Goal: Task Accomplishment & Management: Manage account settings

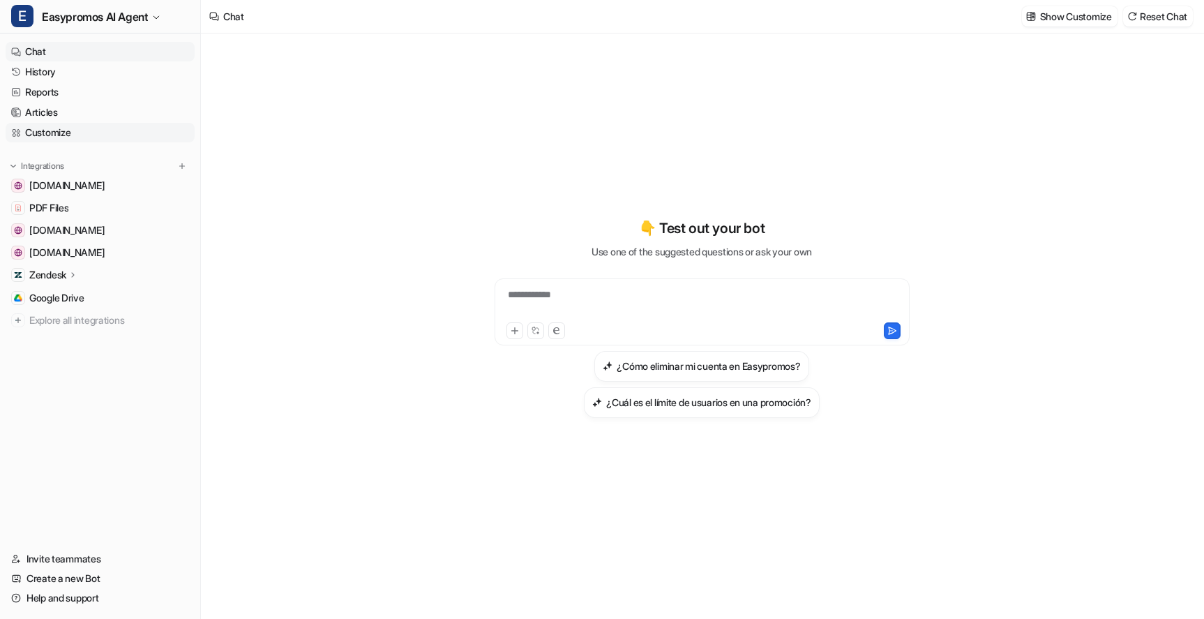
type textarea "**********"
click at [46, 77] on link "History" at bounding box center [100, 72] width 189 height 20
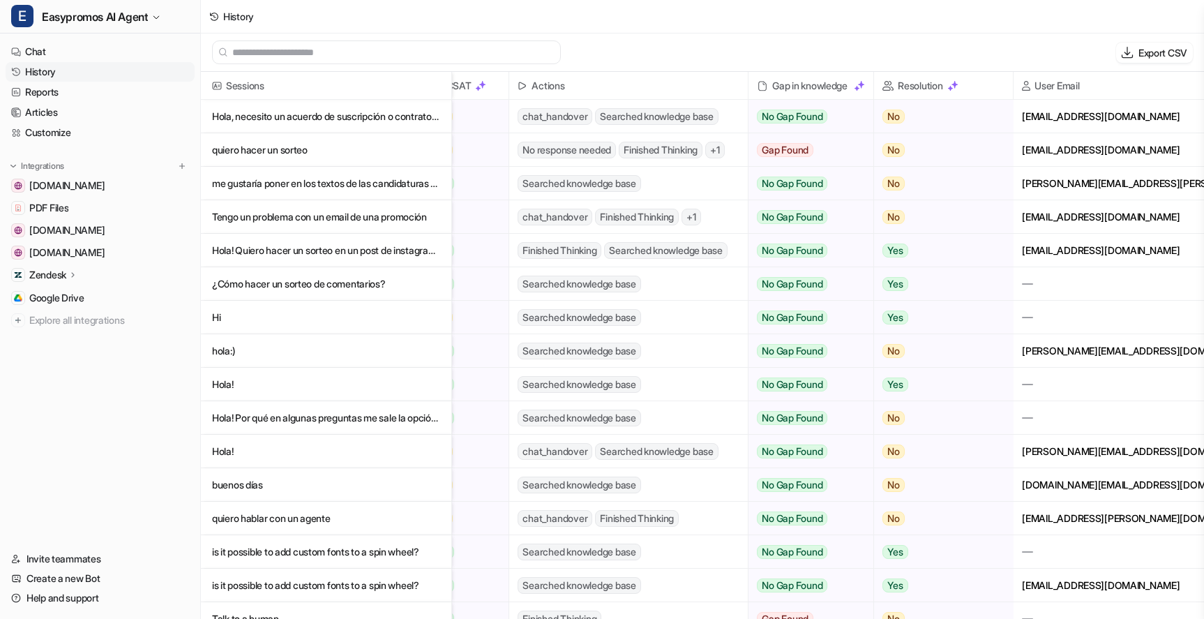
scroll to position [0, 272]
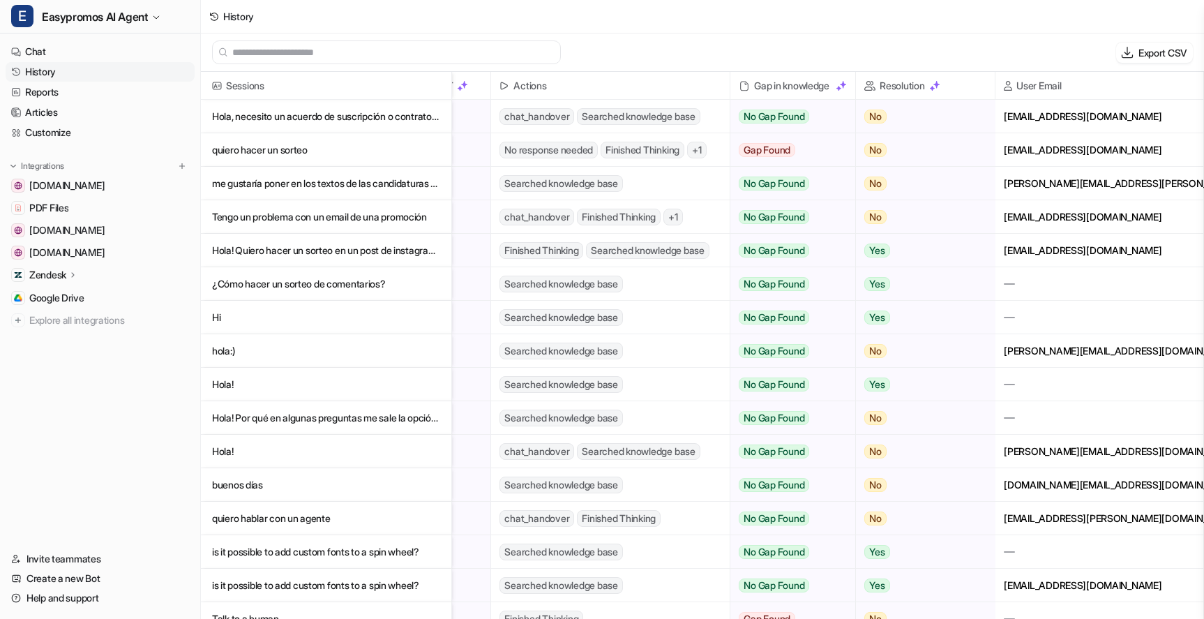
click at [223, 351] on p "hola:)" at bounding box center [326, 350] width 228 height 33
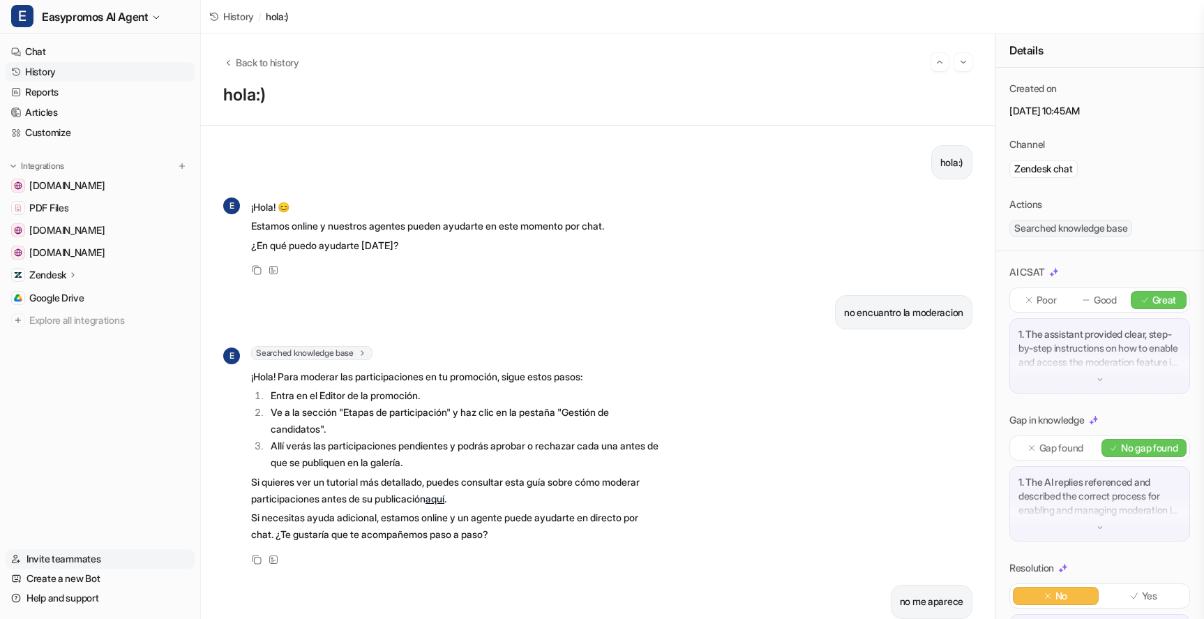
click at [50, 558] on link "Invite teammates" at bounding box center [100, 559] width 189 height 20
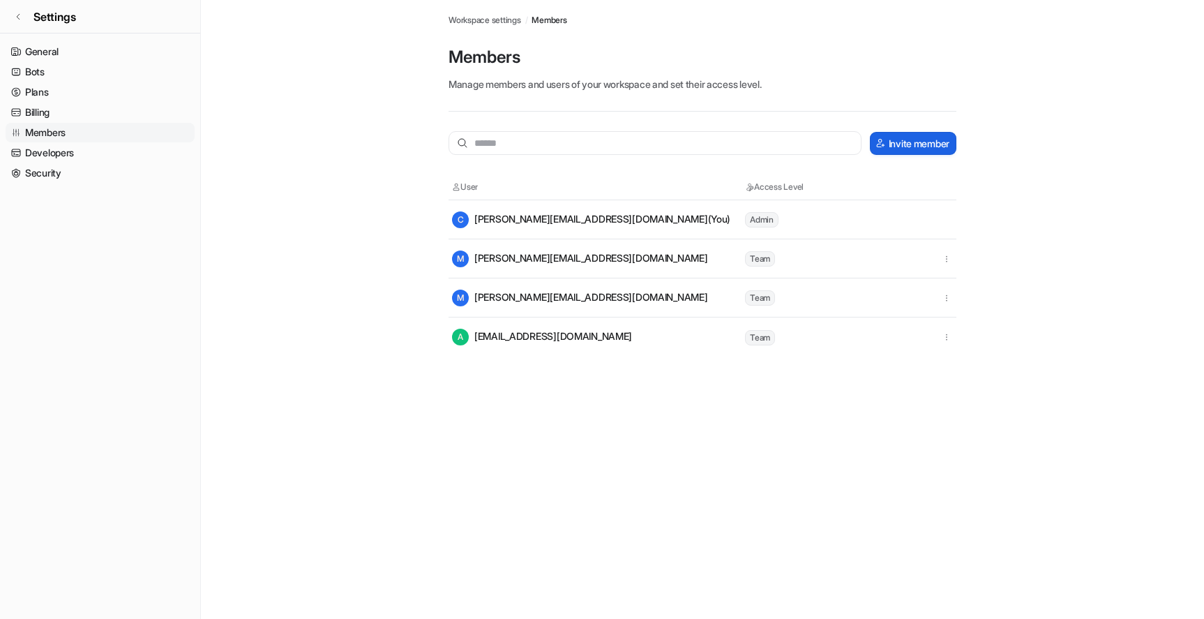
click at [899, 142] on button "Invite member" at bounding box center [913, 143] width 87 height 23
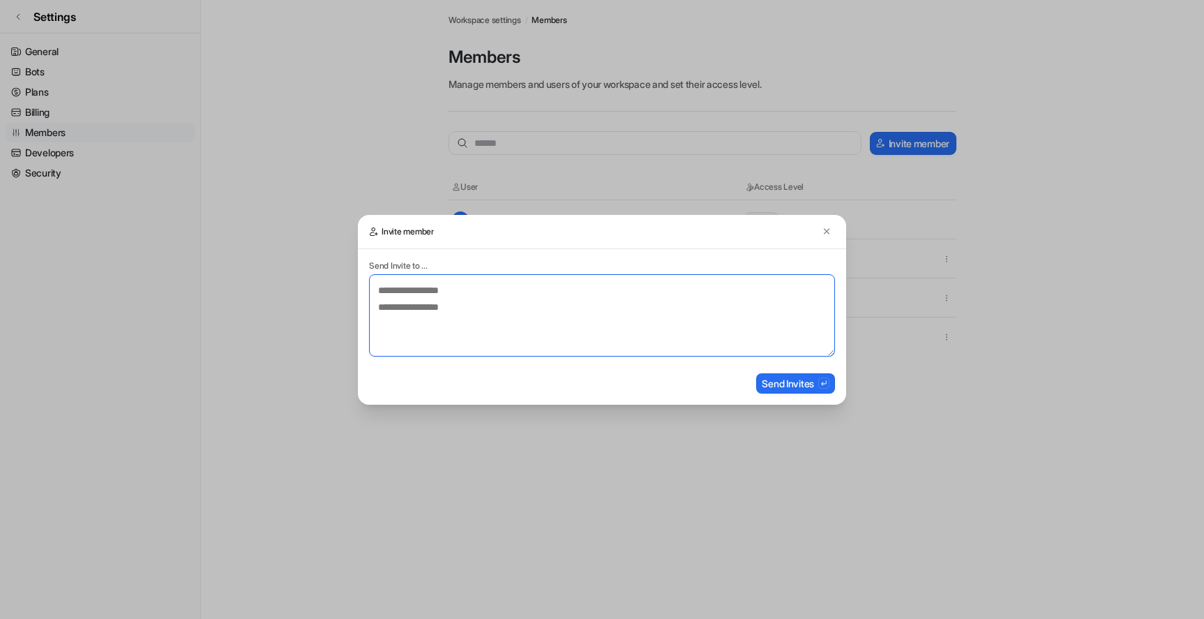
click at [444, 293] on textarea at bounding box center [602, 315] width 466 height 82
type textarea "**********"
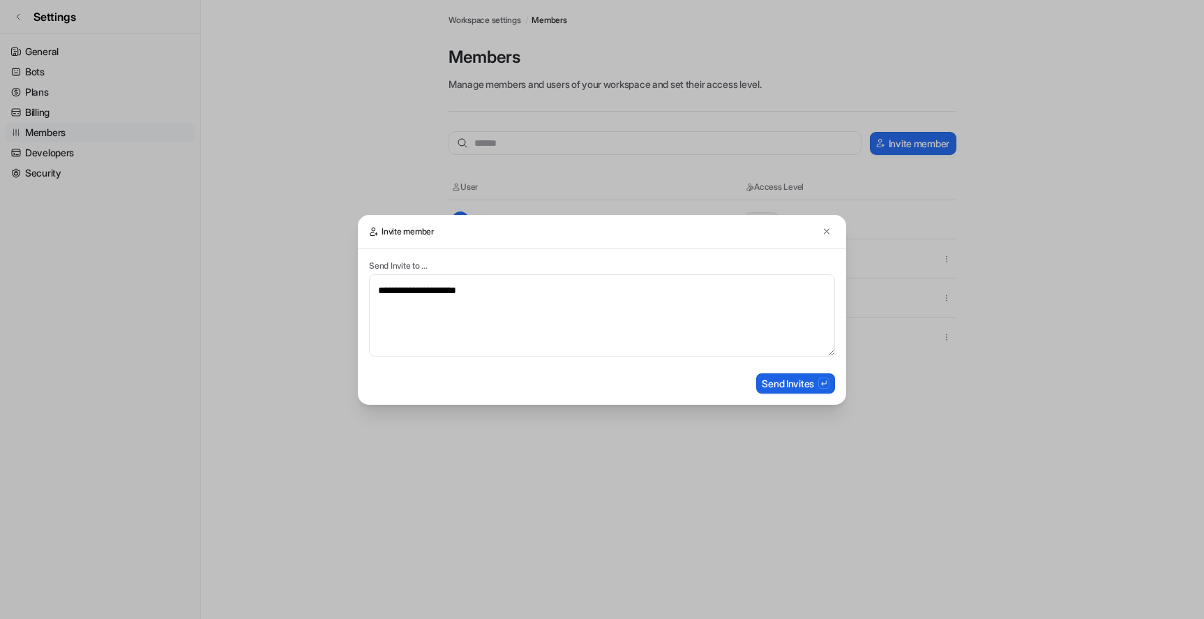
click at [798, 379] on button "Send Invites" at bounding box center [795, 383] width 79 height 20
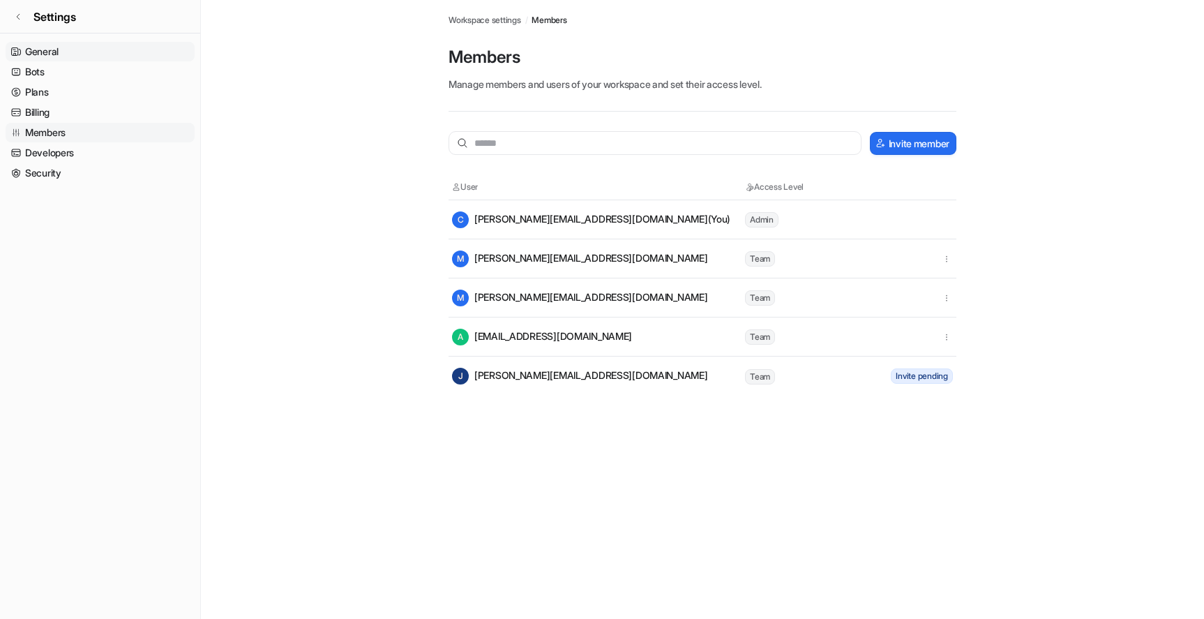
click at [46, 50] on link "General" at bounding box center [100, 52] width 189 height 20
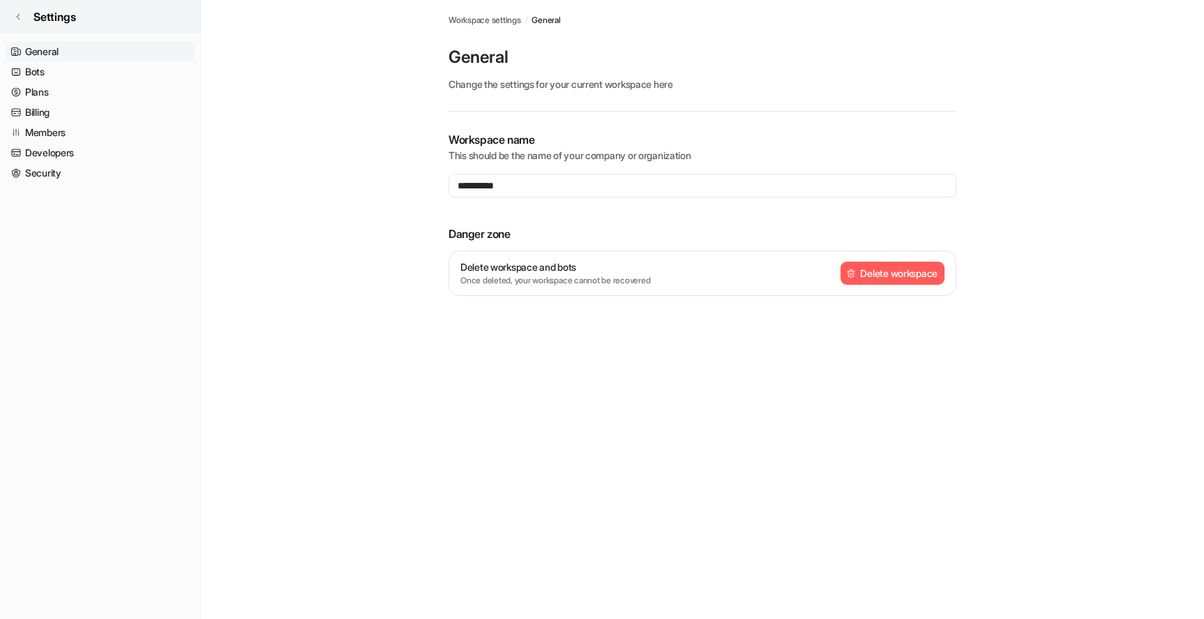
click at [18, 21] on link "Settings" at bounding box center [100, 16] width 200 height 33
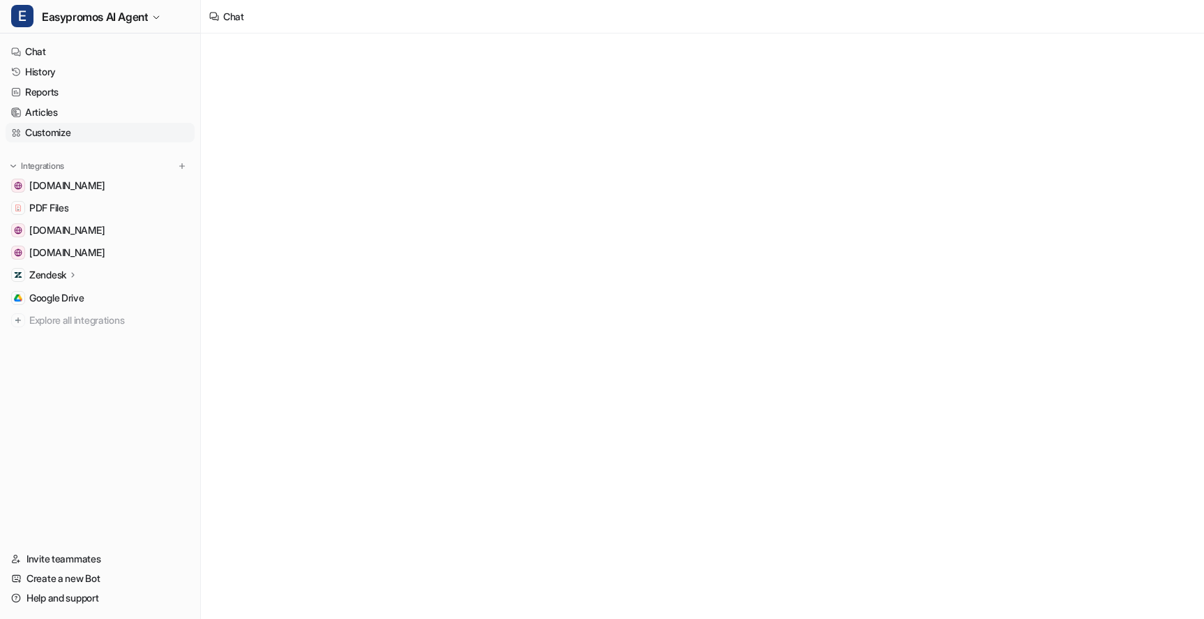
click at [38, 136] on link "Customize" at bounding box center [100, 133] width 189 height 20
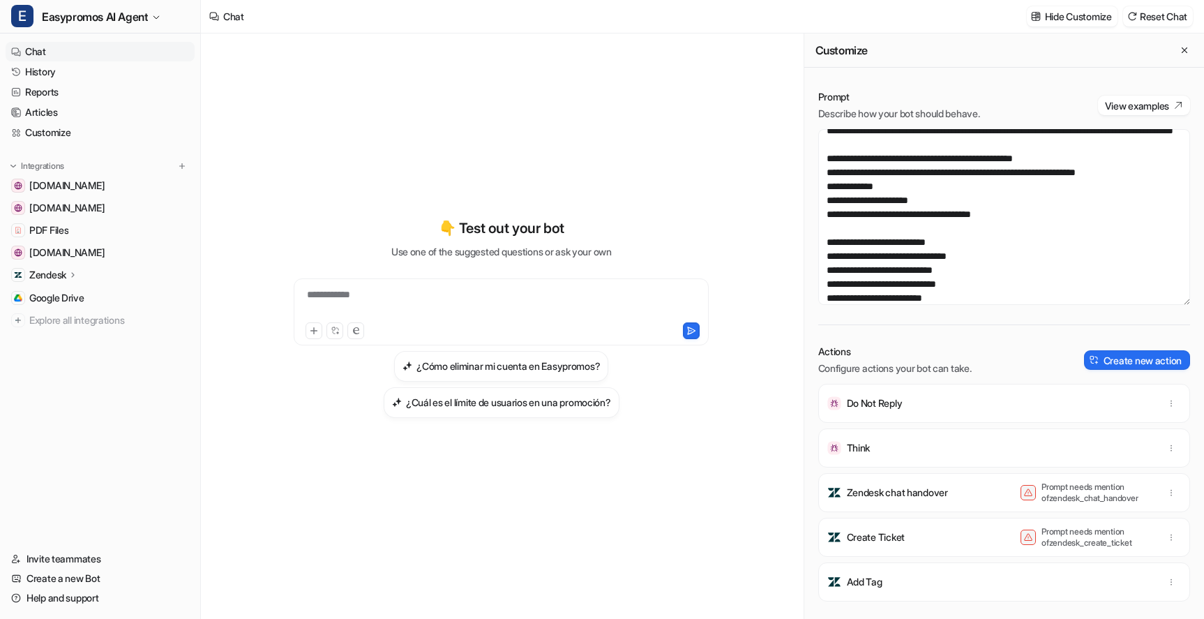
scroll to position [431, 0]
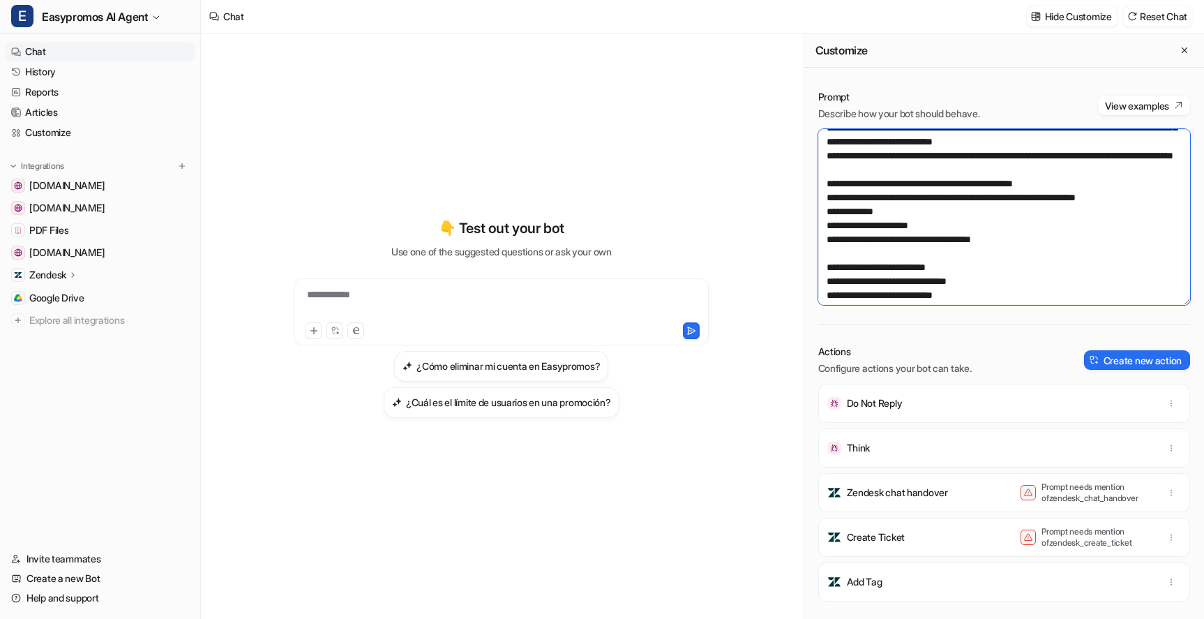
drag, startPoint x: 1055, startPoint y: 214, endPoint x: 1085, endPoint y: 212, distance: 30.1
click at [1085, 212] on textarea at bounding box center [1004, 217] width 372 height 176
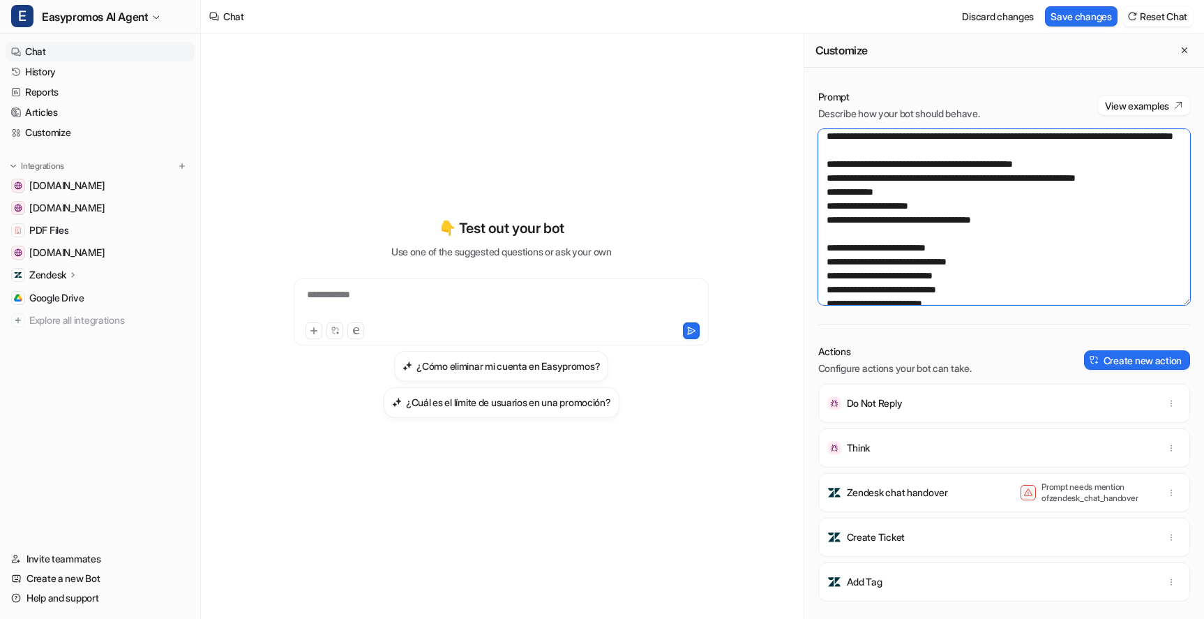
scroll to position [452, 0]
drag, startPoint x: 865, startPoint y: 262, endPoint x: 935, endPoint y: 257, distance: 69.9
click at [935, 257] on textarea at bounding box center [1004, 217] width 372 height 176
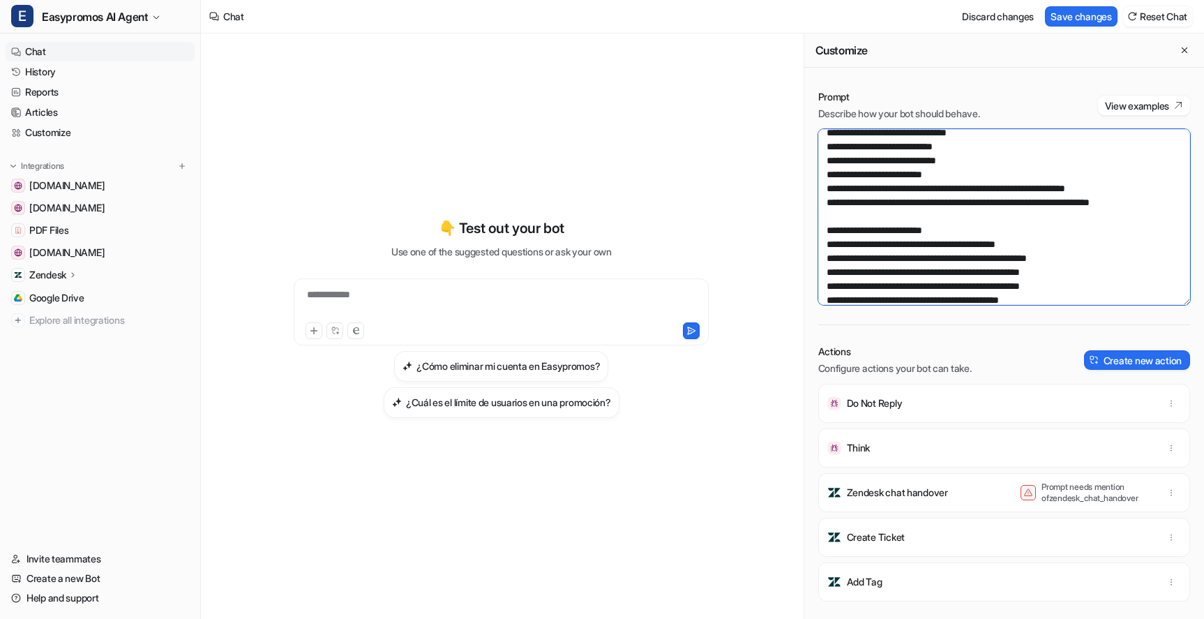
scroll to position [592, 0]
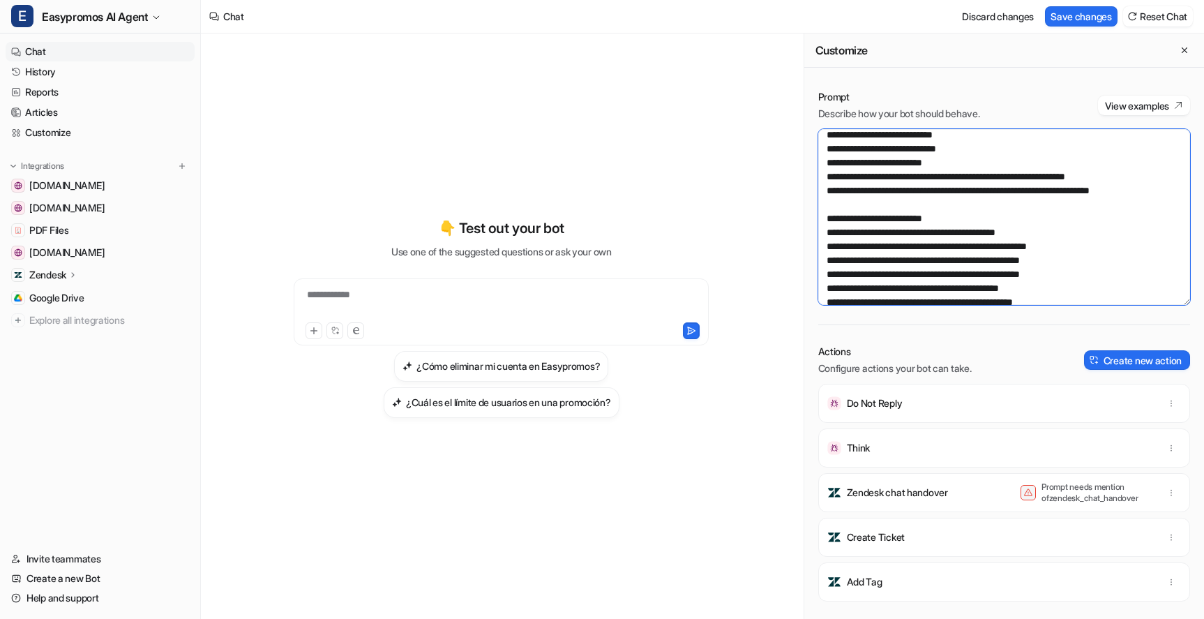
drag, startPoint x: 896, startPoint y: 205, endPoint x: 925, endPoint y: 204, distance: 29.3
click at [925, 204] on textarea at bounding box center [1004, 217] width 372 height 176
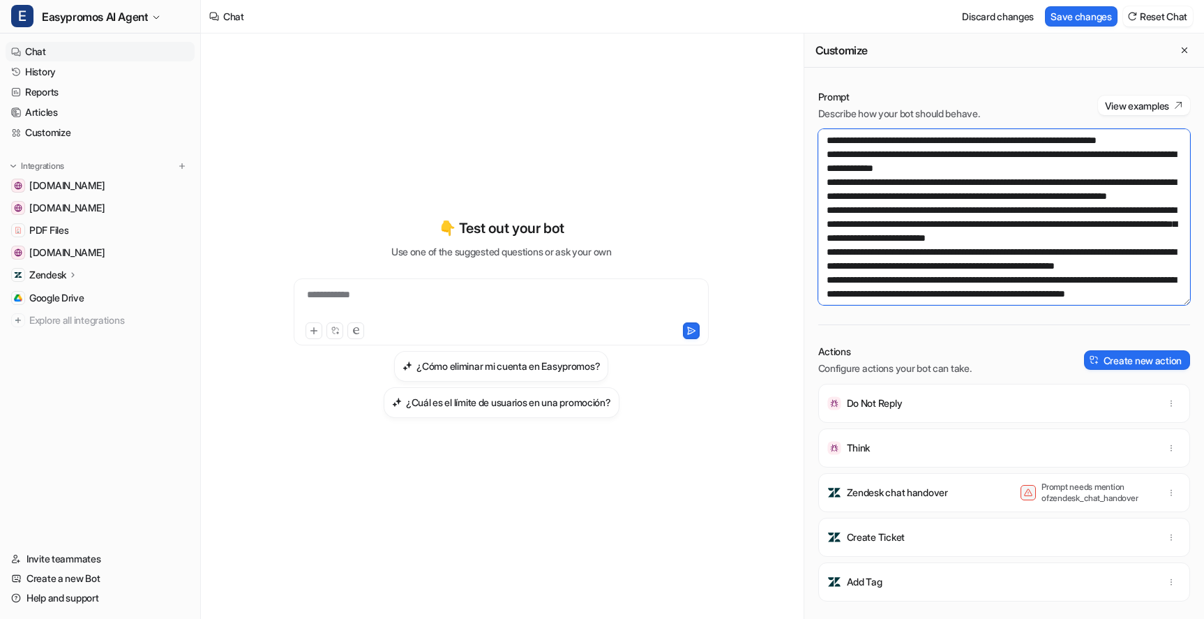
scroll to position [808, 0]
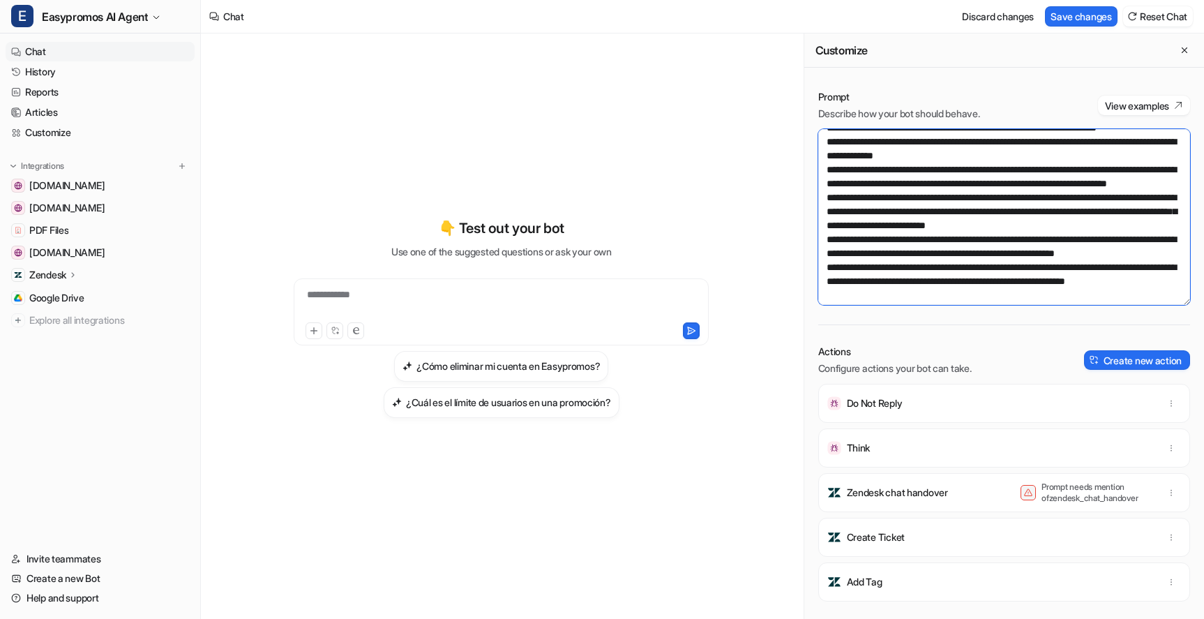
click at [919, 195] on textarea at bounding box center [1004, 217] width 372 height 176
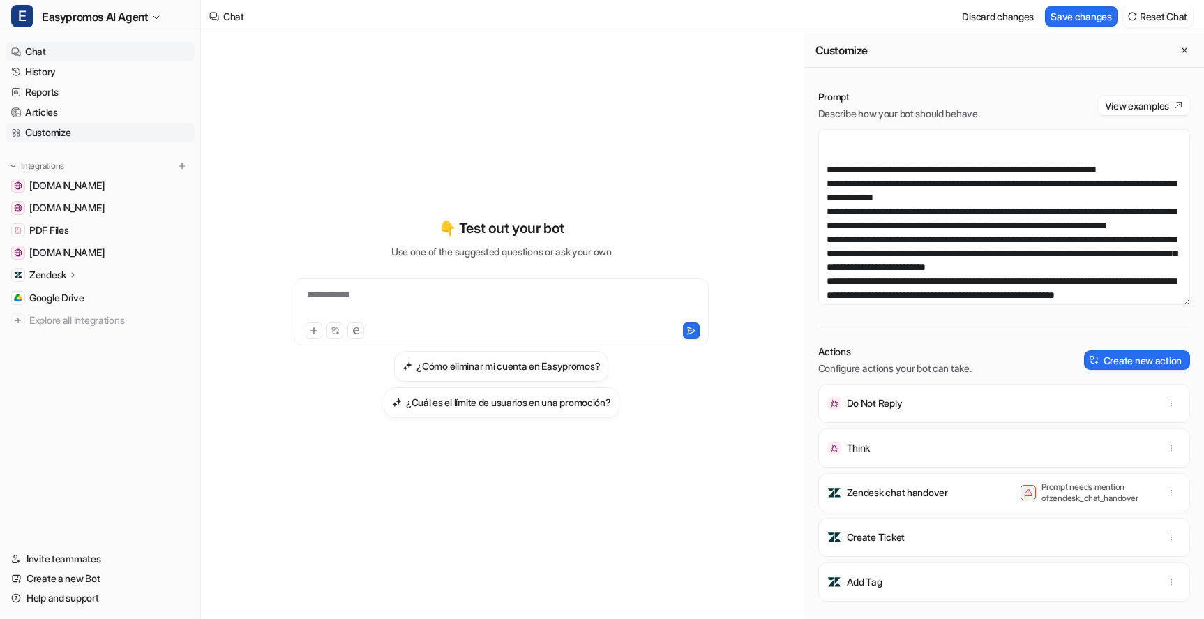
click at [47, 126] on link "Customize" at bounding box center [100, 133] width 189 height 20
click at [1118, 103] on button "View examples" at bounding box center [1144, 106] width 92 height 20
click at [900, 216] on textarea at bounding box center [1004, 217] width 372 height 176
paste textarea "**********"
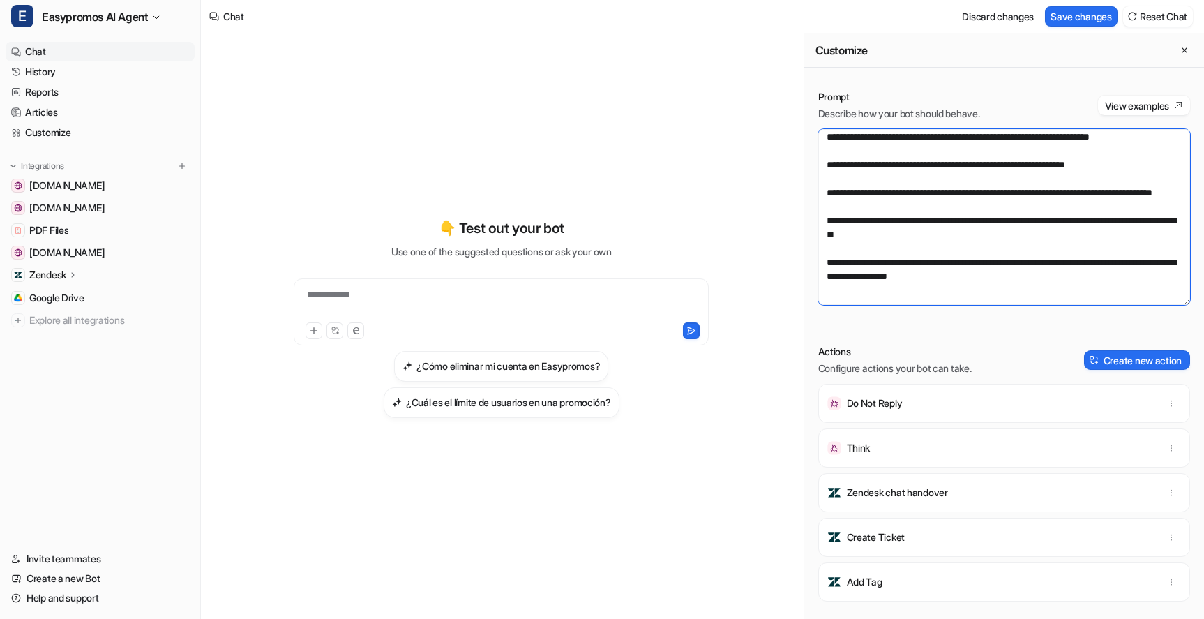
scroll to position [772, 0]
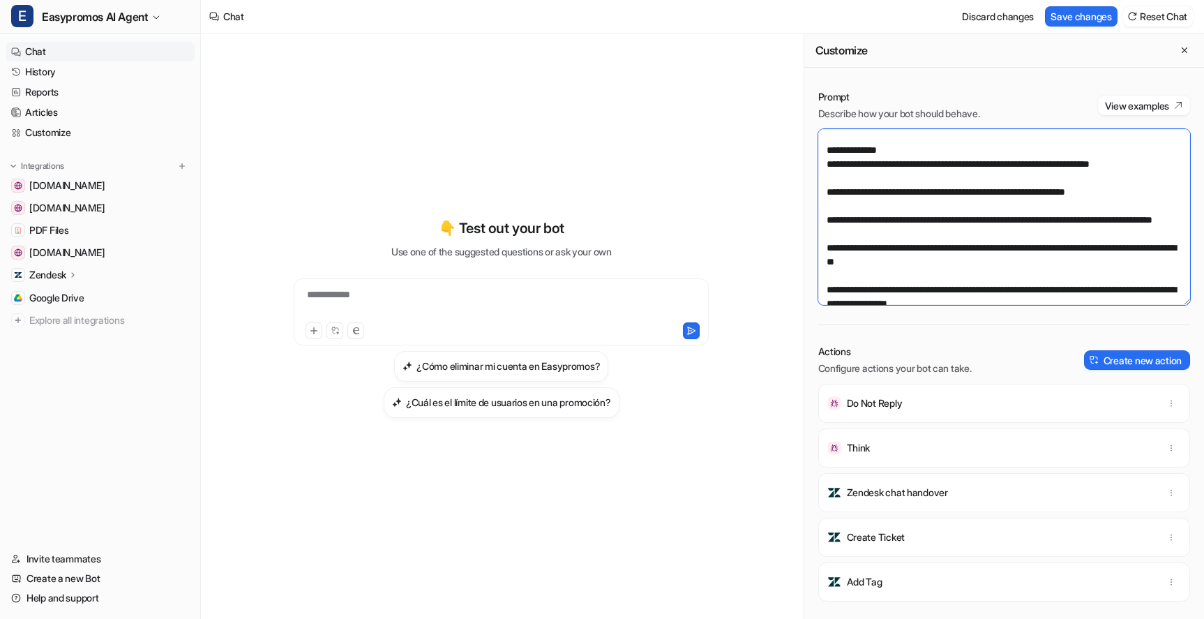
click at [829, 250] on textarea at bounding box center [1004, 217] width 372 height 176
click at [1183, 248] on textarea at bounding box center [1004, 217] width 372 height 176
click at [830, 271] on textarea at bounding box center [1004, 217] width 372 height 176
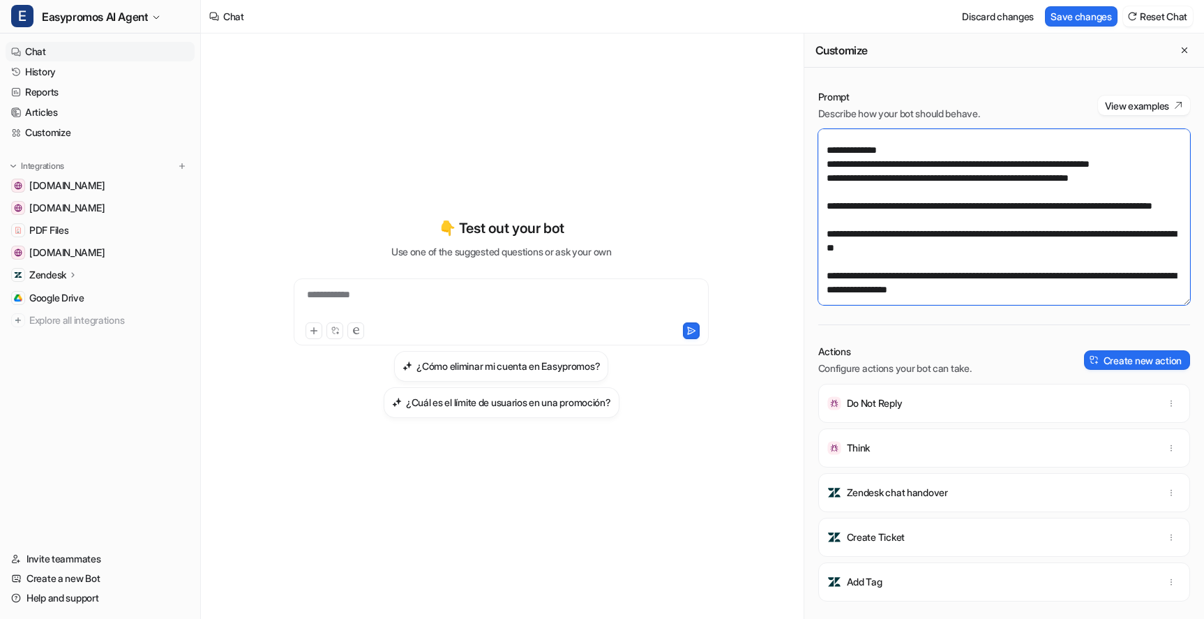
click at [1141, 262] on textarea at bounding box center [1004, 217] width 372 height 176
click at [828, 285] on textarea at bounding box center [1004, 217] width 372 height 176
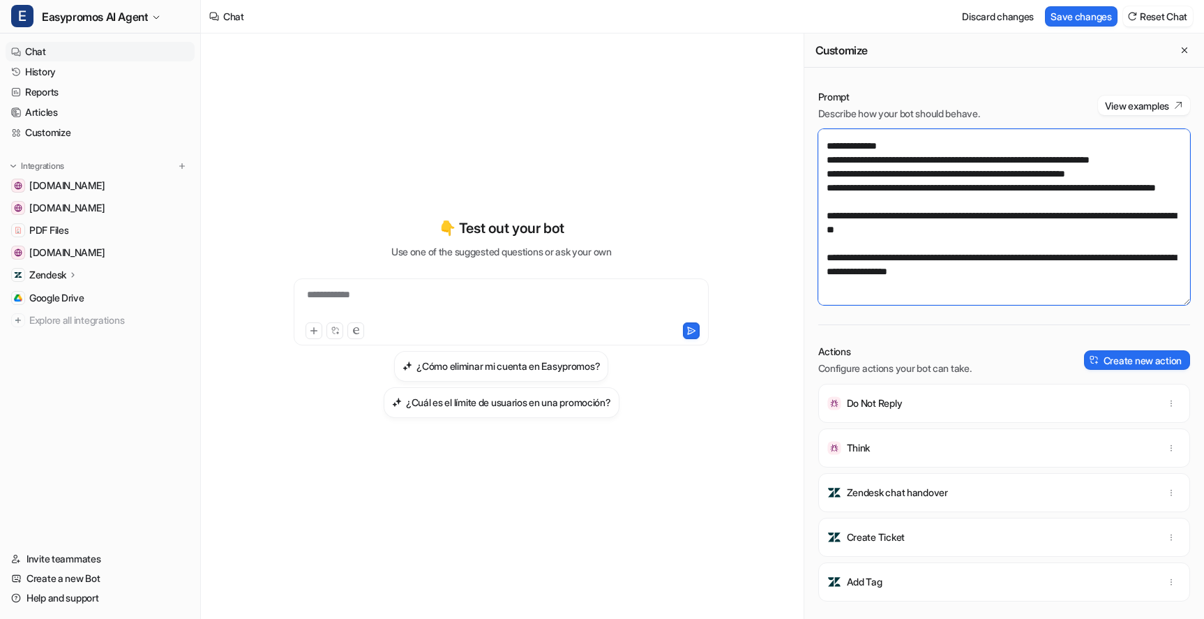
scroll to position [872, 0]
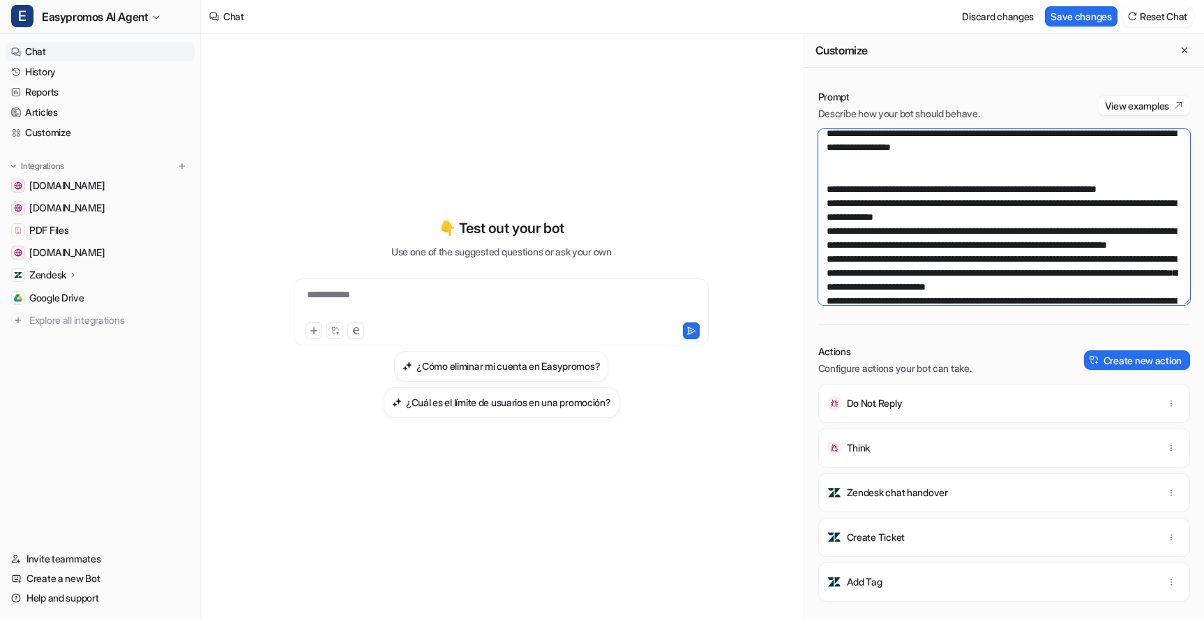
click at [975, 186] on textarea at bounding box center [1004, 217] width 372 height 176
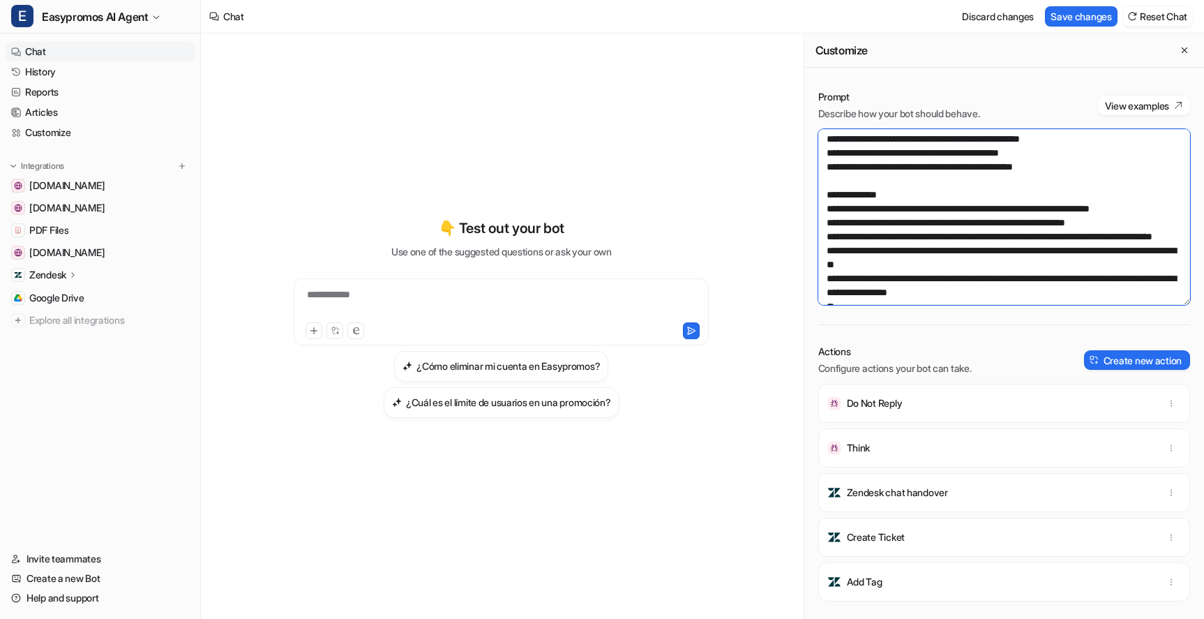
scroll to position [726, 0]
drag, startPoint x: 1047, startPoint y: 180, endPoint x: 807, endPoint y: 178, distance: 239.3
click at [807, 178] on div "Prompt Describe how your bot should behave. View examples Actions Configure act…" at bounding box center [1004, 354] width 400 height 557
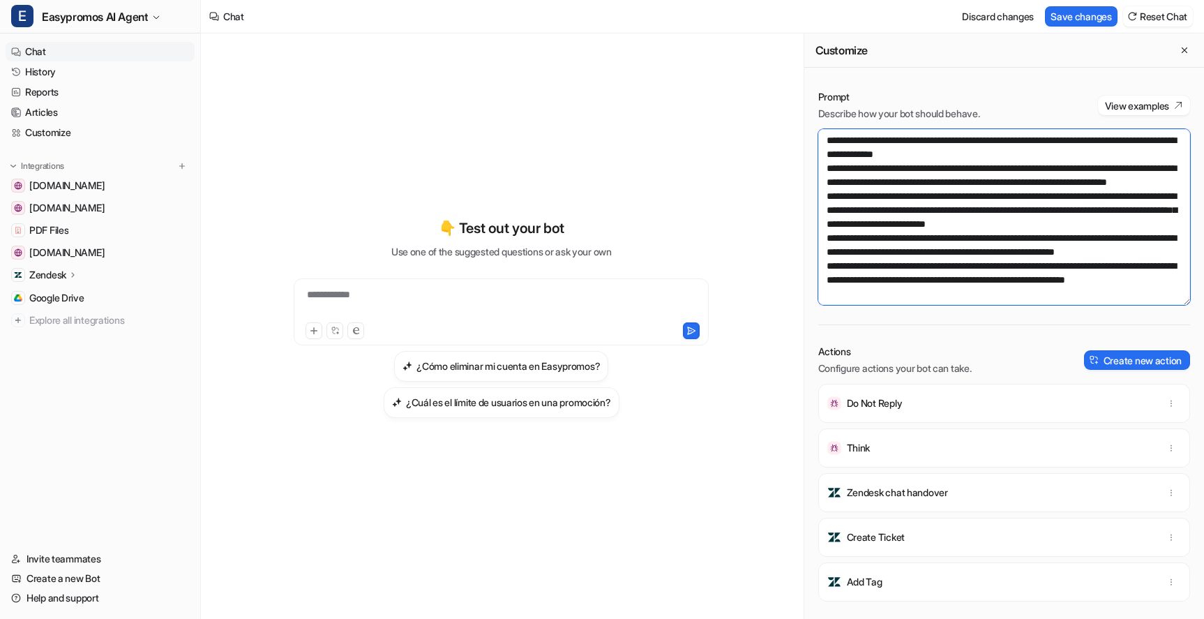
scroll to position [920, 0]
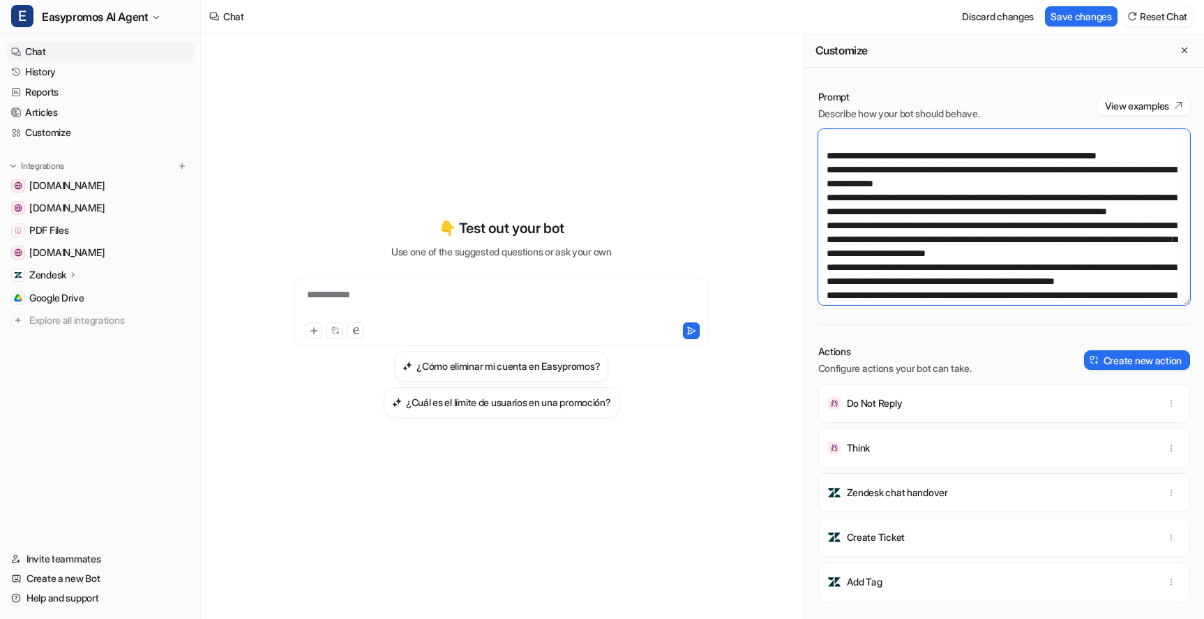
click at [847, 216] on textarea at bounding box center [1004, 217] width 372 height 176
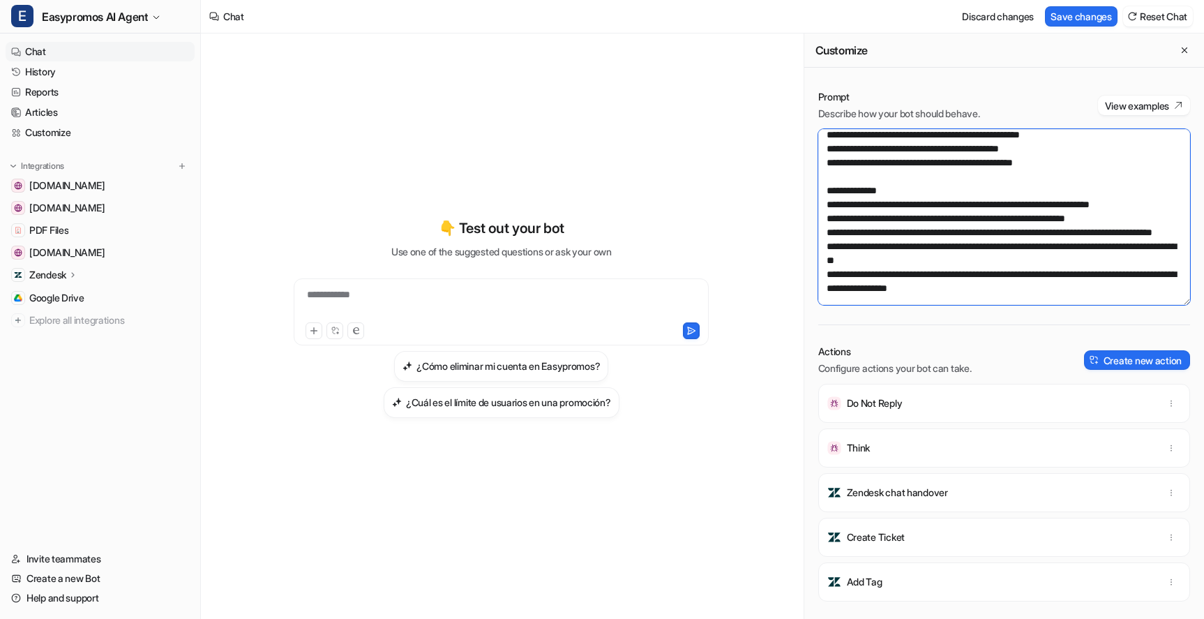
scroll to position [727, 0]
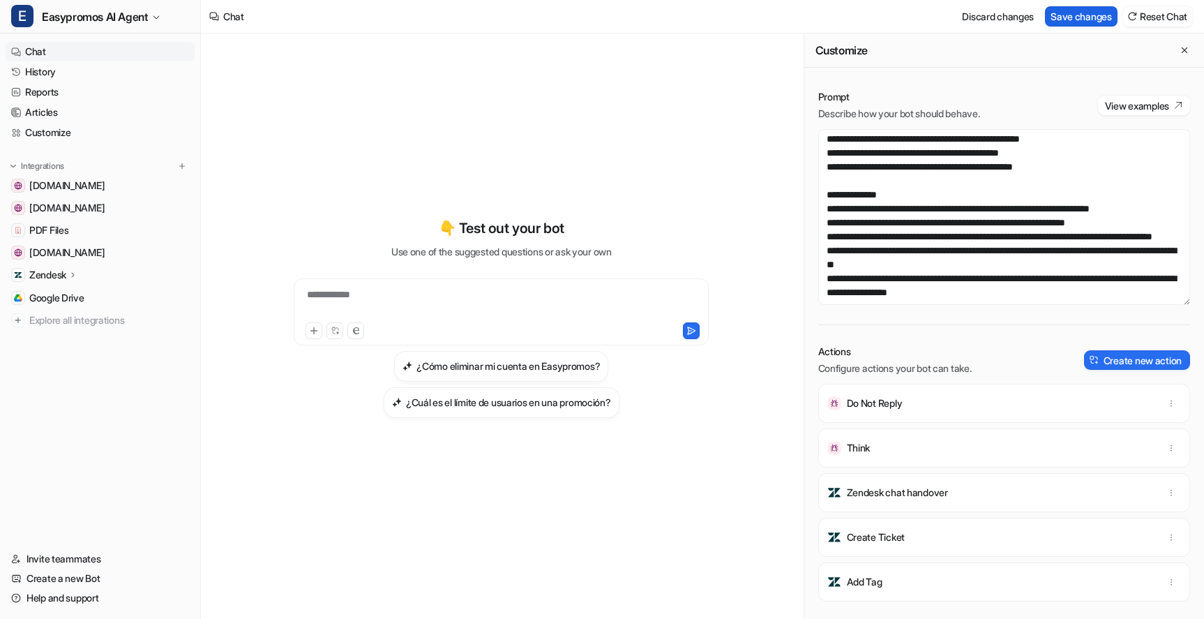
click at [1070, 12] on button "Save changes" at bounding box center [1081, 16] width 73 height 20
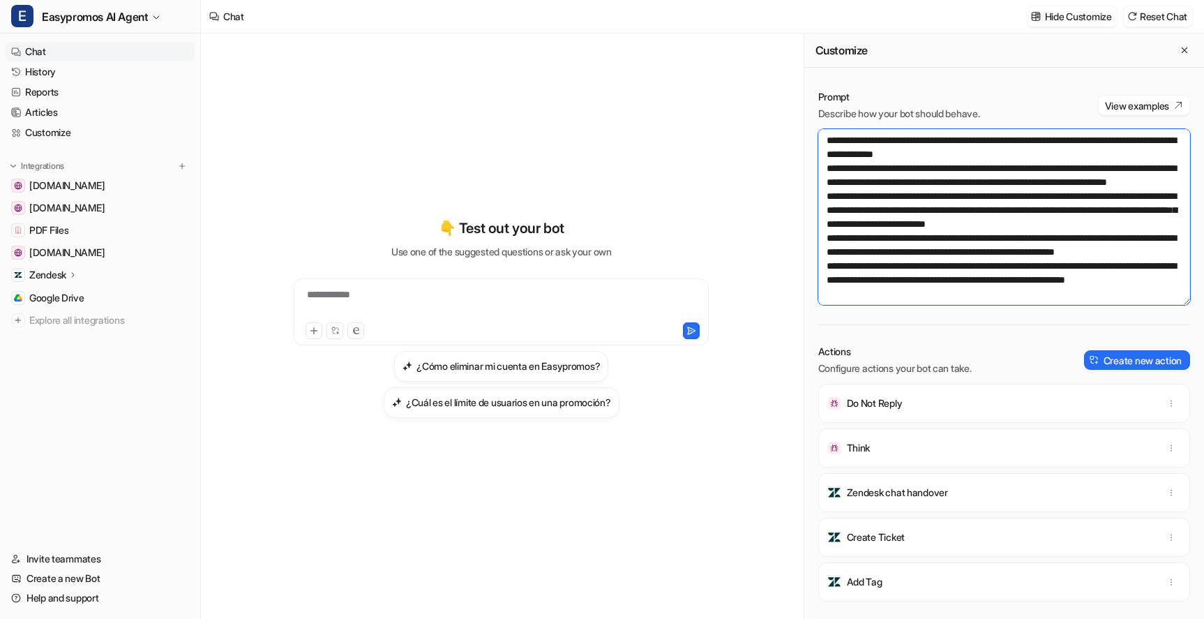
click at [942, 285] on textarea at bounding box center [1004, 217] width 372 height 176
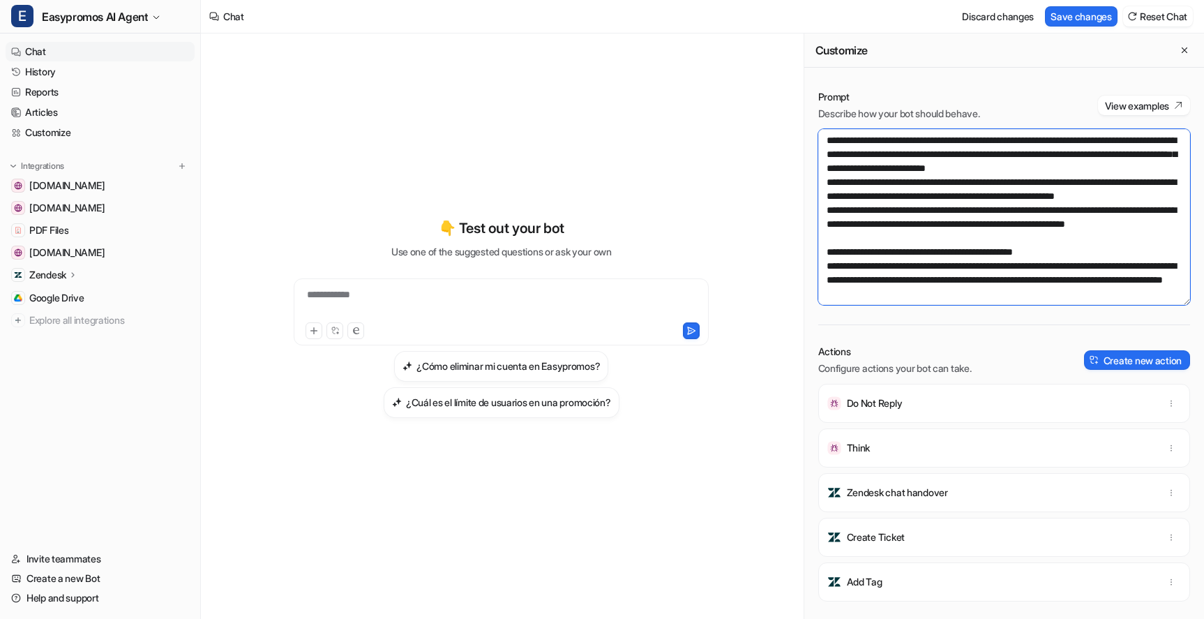
scroll to position [1158, 0]
drag, startPoint x: 1066, startPoint y: 299, endPoint x: 805, endPoint y: 253, distance: 264.8
click at [805, 253] on div "Prompt Describe how your bot should behave. View examples Actions Configure act…" at bounding box center [1004, 354] width 400 height 557
paste textarea "*"
click at [825, 253] on textarea at bounding box center [1004, 217] width 372 height 176
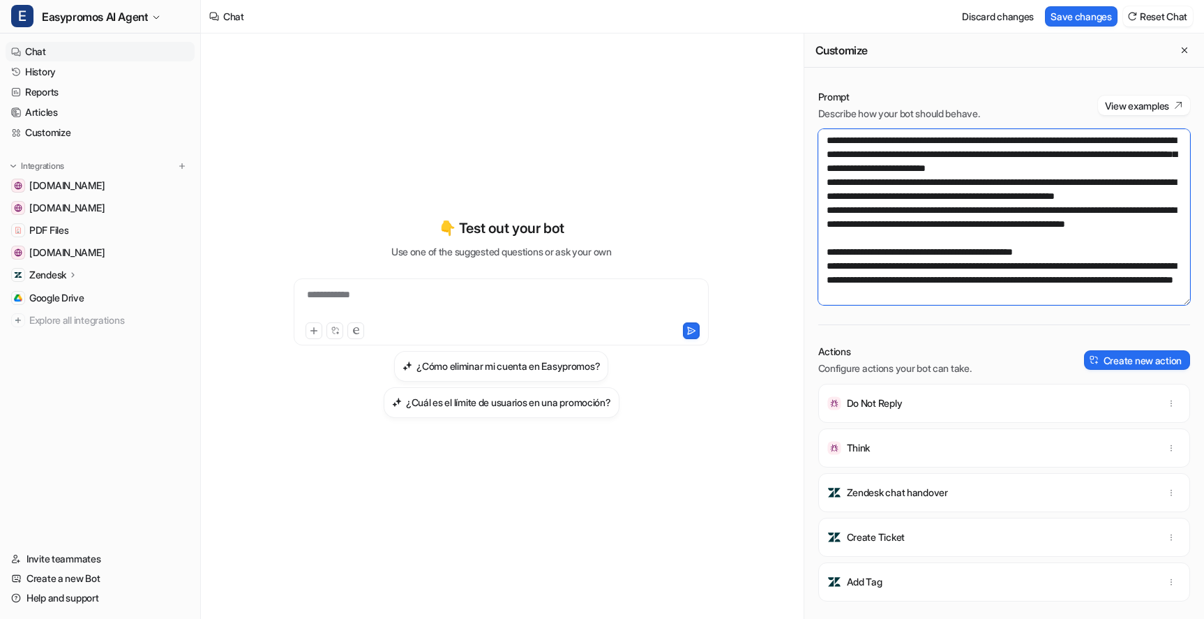
scroll to position [1130, 0]
click at [1132, 182] on textarea at bounding box center [1004, 217] width 372 height 176
click at [936, 237] on textarea at bounding box center [1004, 217] width 372 height 176
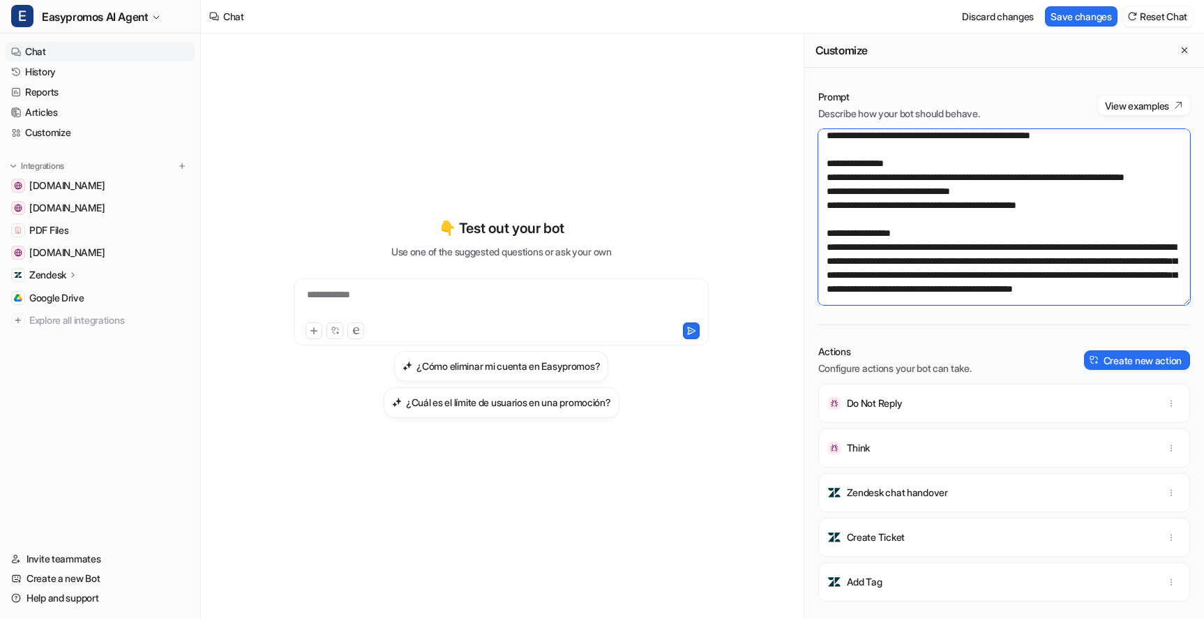
scroll to position [20, 0]
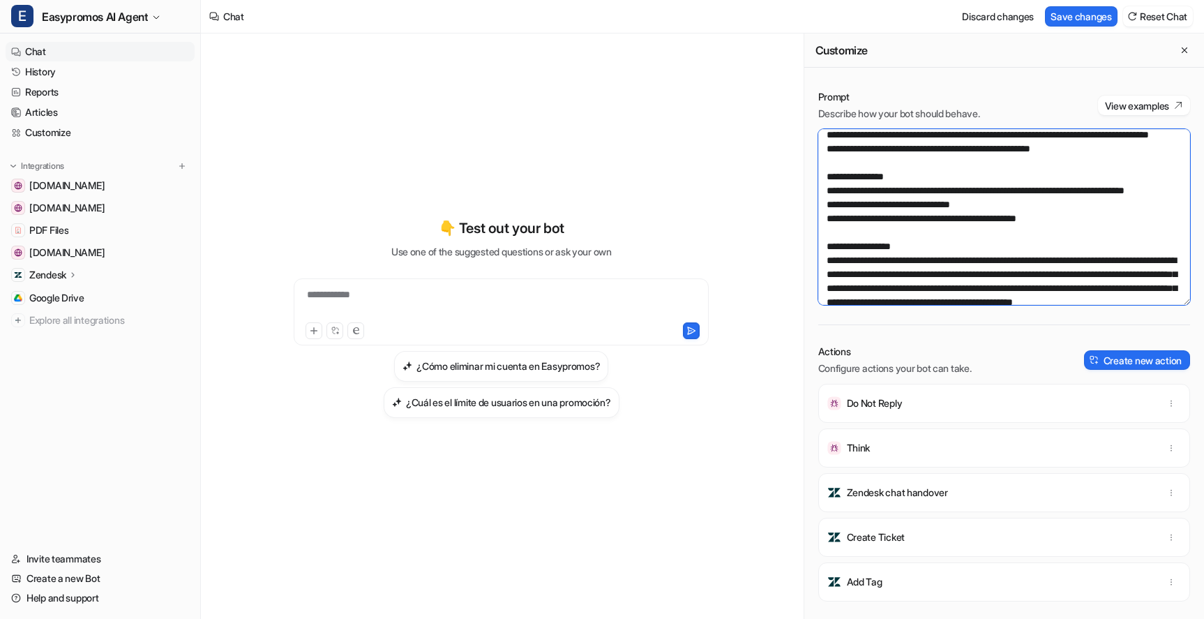
click at [884, 246] on textarea at bounding box center [1004, 217] width 372 height 176
drag, startPoint x: 955, startPoint y: 246, endPoint x: 1051, endPoint y: 246, distance: 95.6
click at [1051, 246] on textarea at bounding box center [1004, 217] width 372 height 176
click at [890, 261] on textarea at bounding box center [1004, 217] width 372 height 176
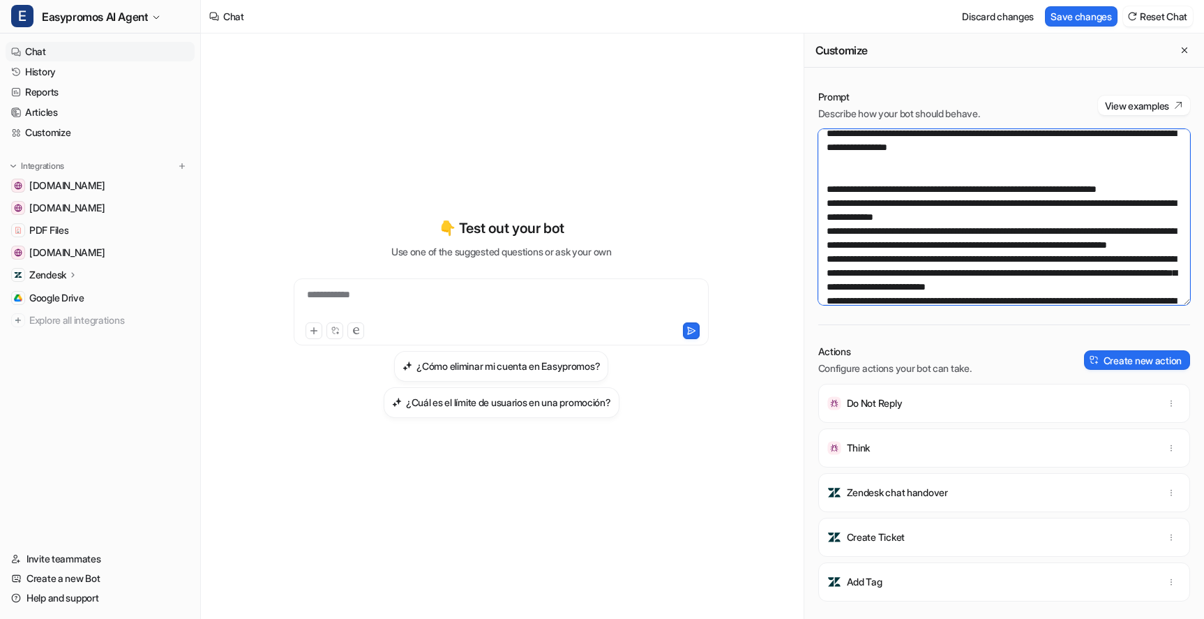
scroll to position [1158, 0]
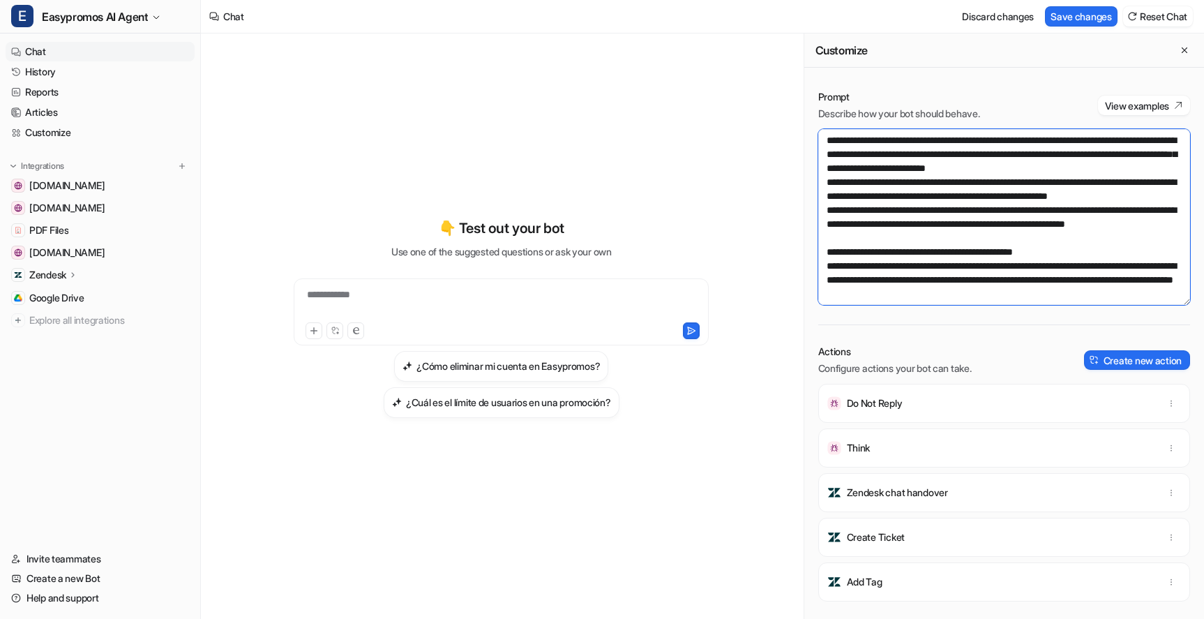
click at [1068, 281] on textarea at bounding box center [1004, 217] width 372 height 176
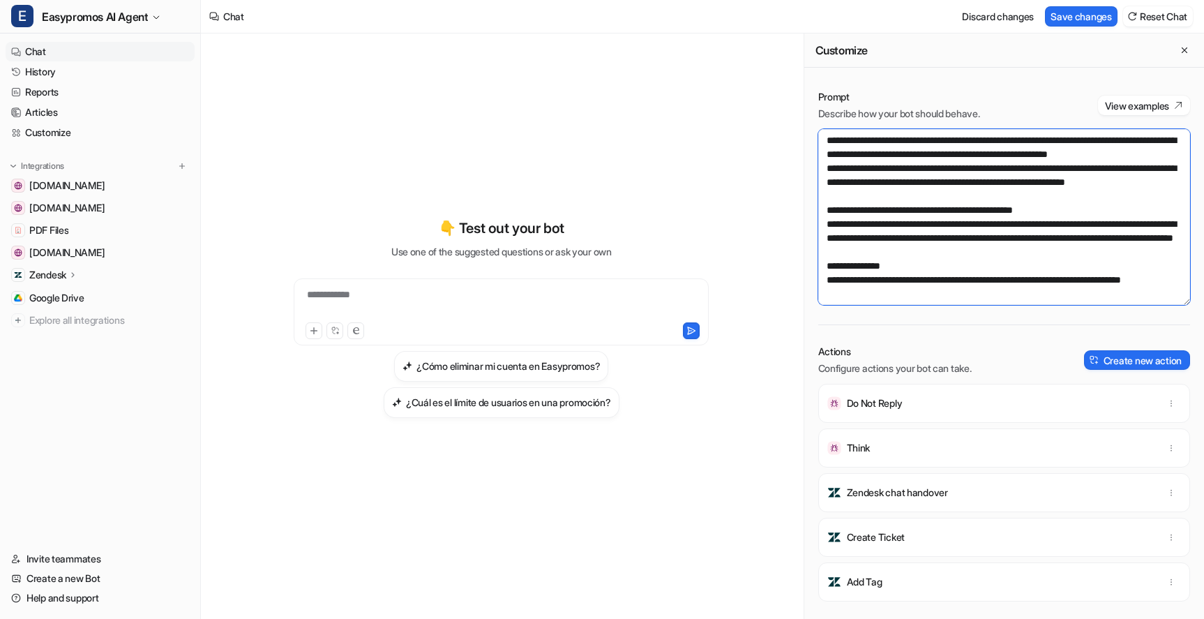
scroll to position [1194, 0]
paste textarea "**********"
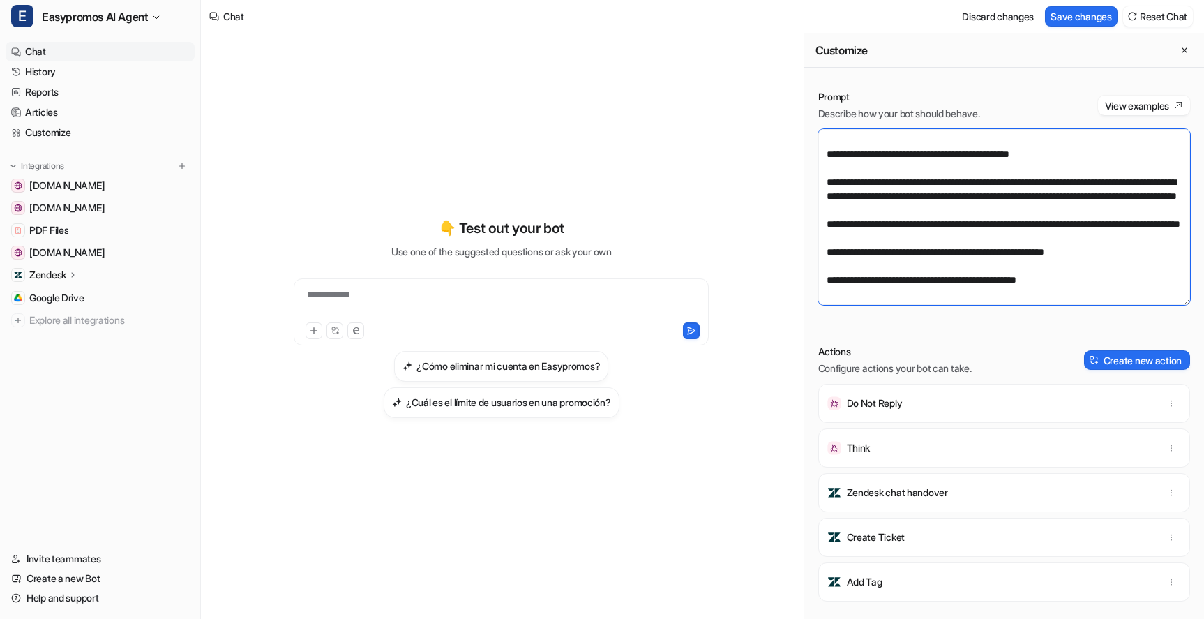
scroll to position [1245, 0]
click at [869, 220] on textarea at bounding box center [1004, 217] width 372 height 176
click at [868, 266] on textarea at bounding box center [1004, 217] width 372 height 176
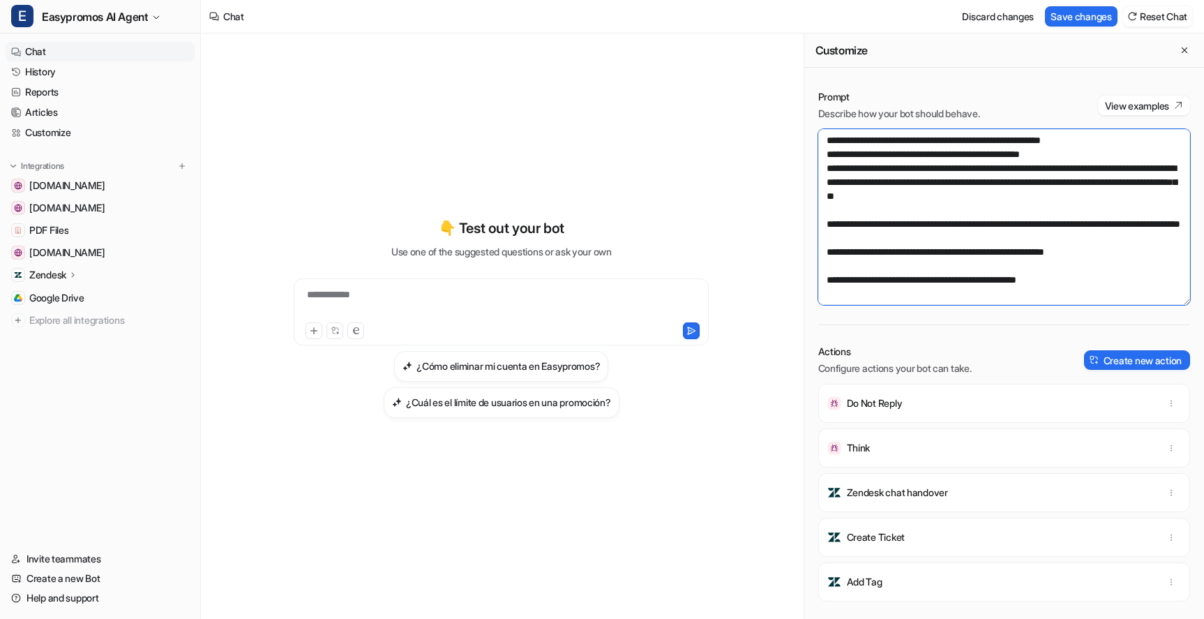
scroll to position [1347, 0]
click at [825, 247] on textarea at bounding box center [1004, 217] width 372 height 176
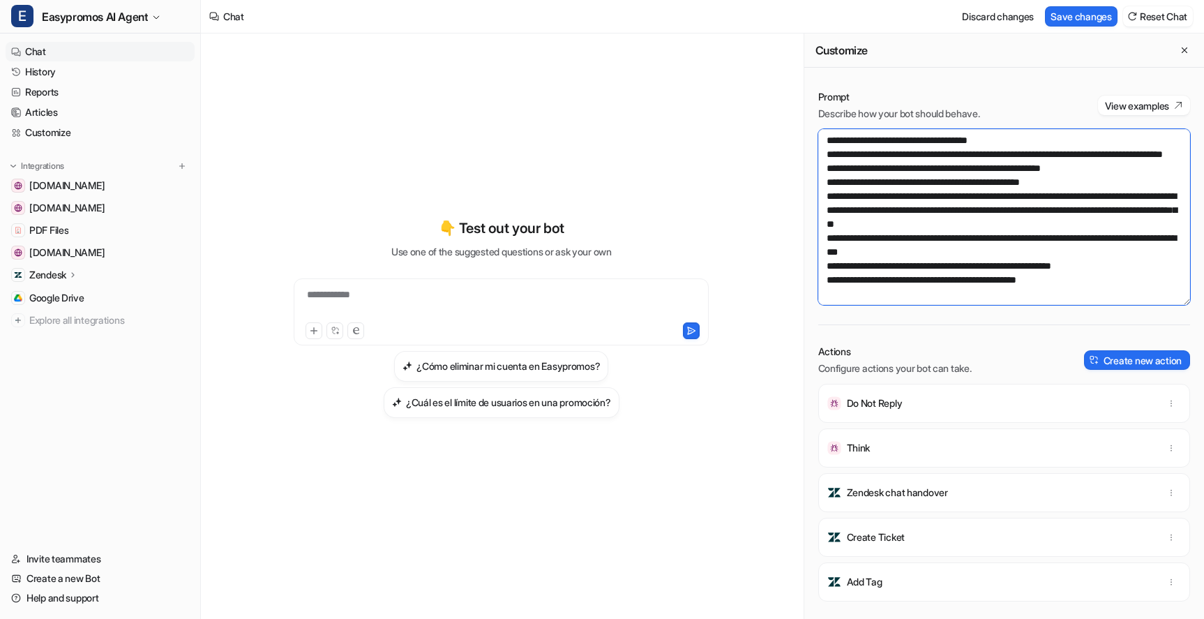
scroll to position [1340, 0]
type textarea "**********"
click at [1052, 93] on div "Prompt Describe how your bot should behave. View examples" at bounding box center [1004, 105] width 372 height 31
click at [1074, 14] on button "Save changes" at bounding box center [1081, 16] width 73 height 20
click at [41, 69] on link "History" at bounding box center [100, 72] width 189 height 20
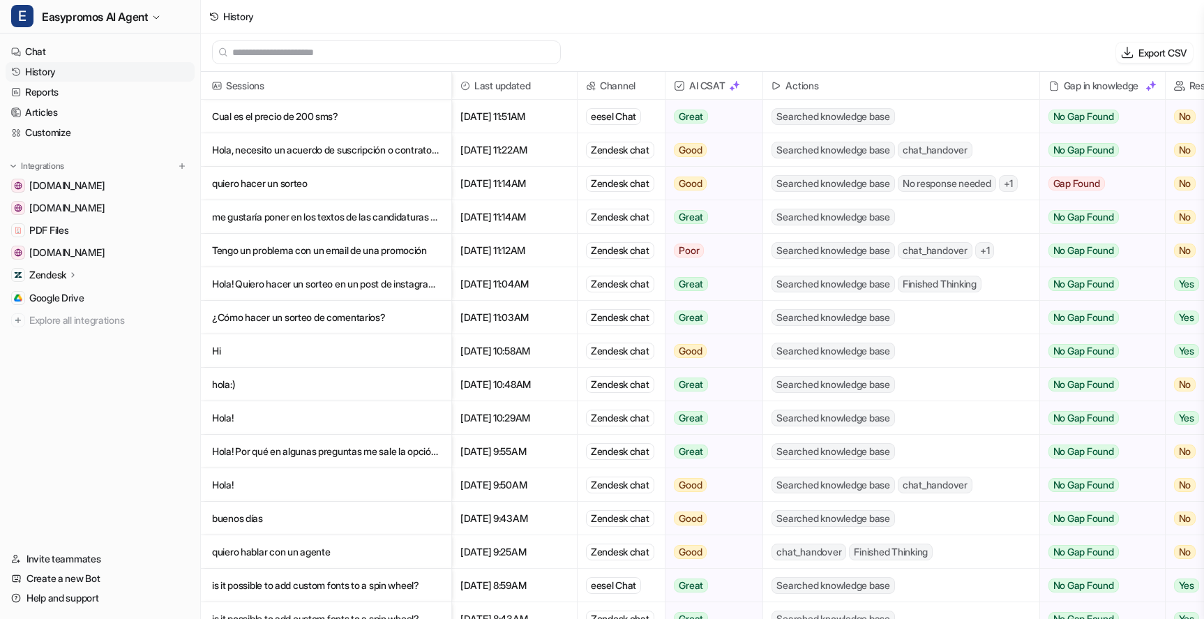
click at [346, 251] on p "Tengo un problema con un email de una promoción" at bounding box center [326, 250] width 228 height 33
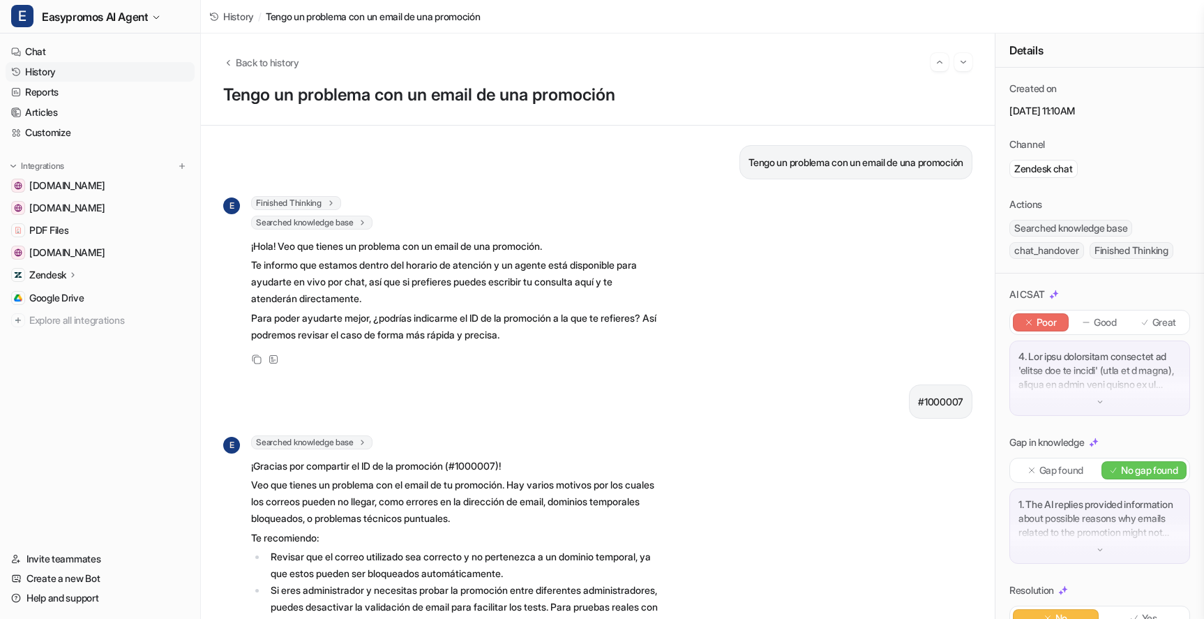
click at [31, 70] on link "History" at bounding box center [100, 72] width 189 height 20
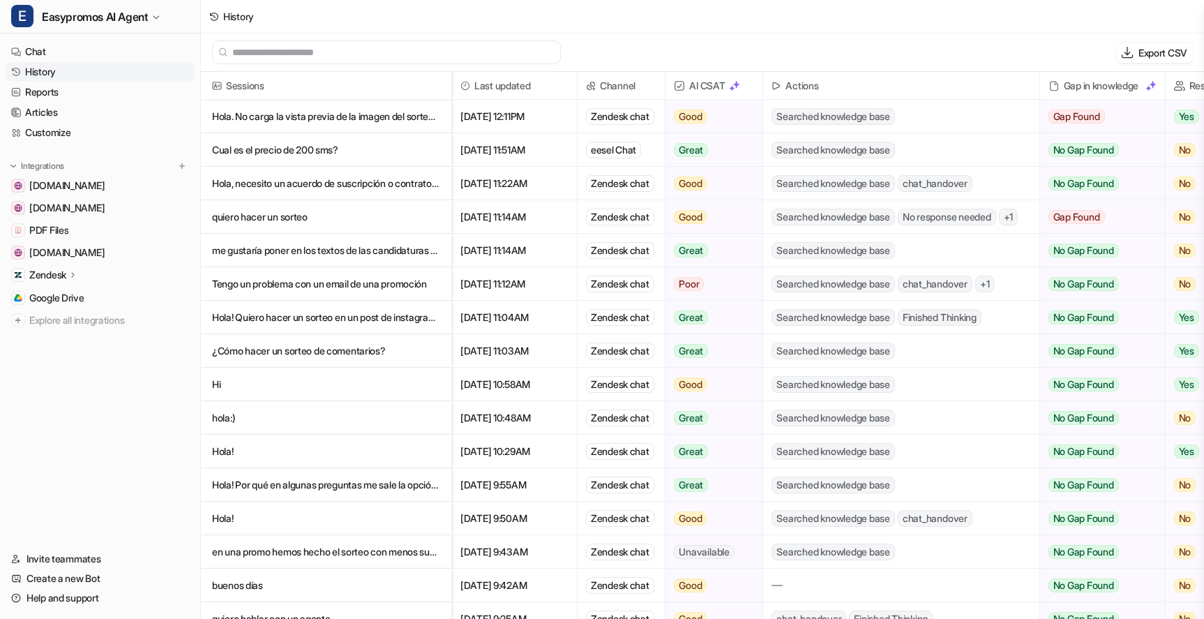
click at [357, 120] on p "Hola. No carga la vista previa de la imagen del sorteo si lo compartes por Redes" at bounding box center [326, 116] width 228 height 33
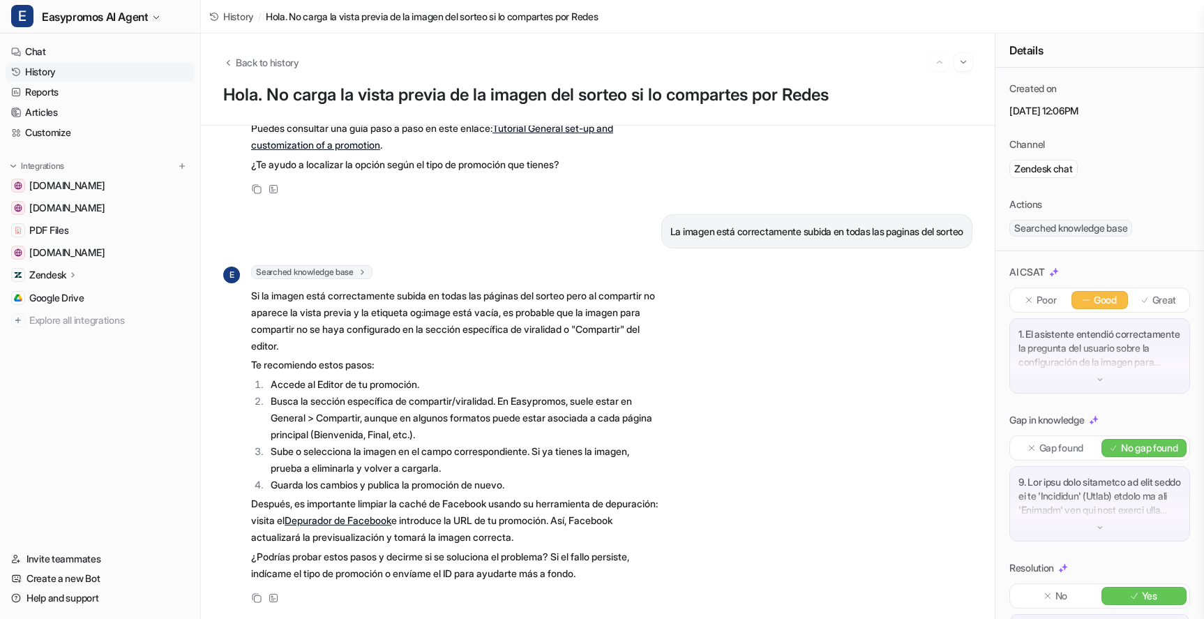
scroll to position [918, 0]
click at [1047, 349] on p "1. El asistente entendió correctamente la pregunta del usuario sobre la configu…" at bounding box center [1100, 348] width 163 height 42
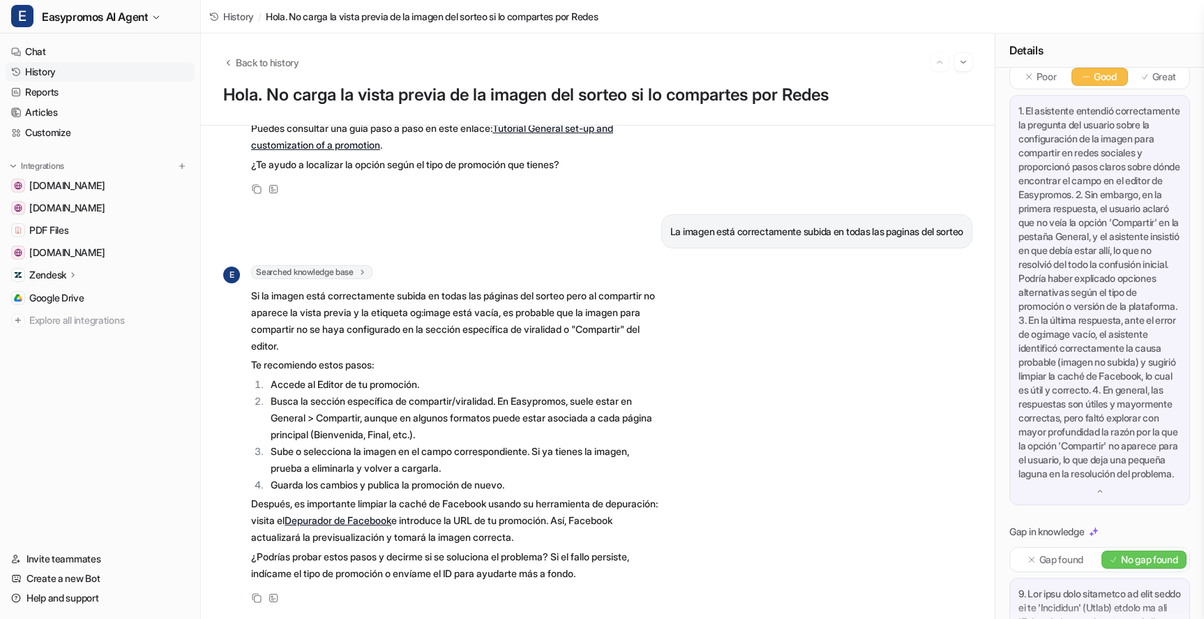
scroll to position [0, 0]
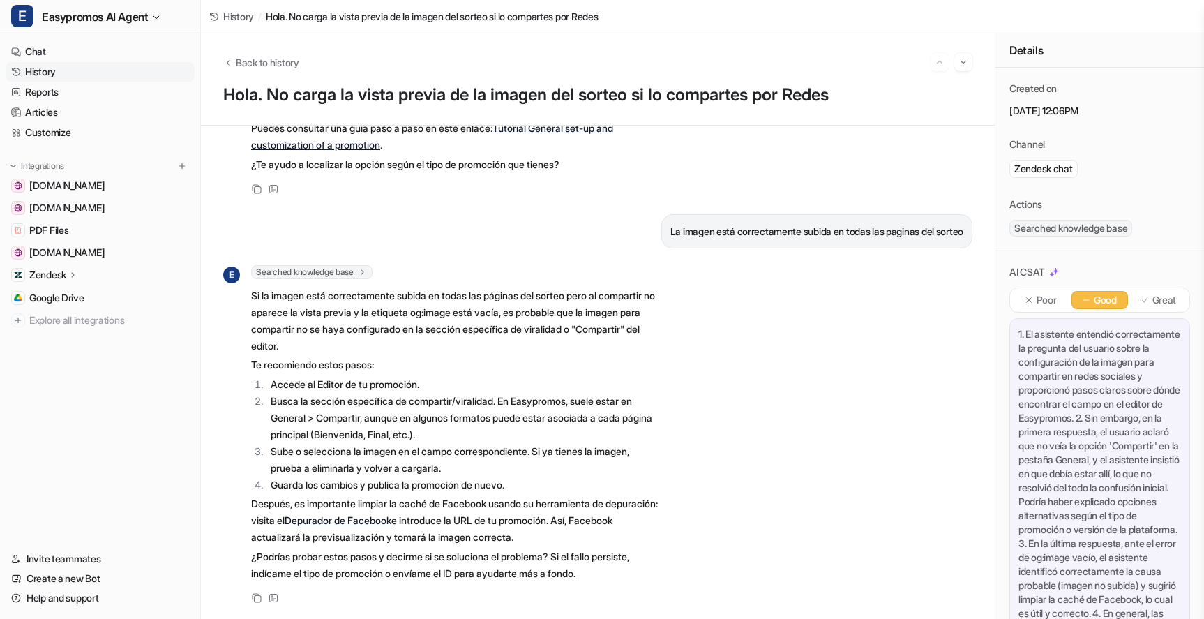
click at [1038, 302] on p "Poor" at bounding box center [1047, 300] width 20 height 14
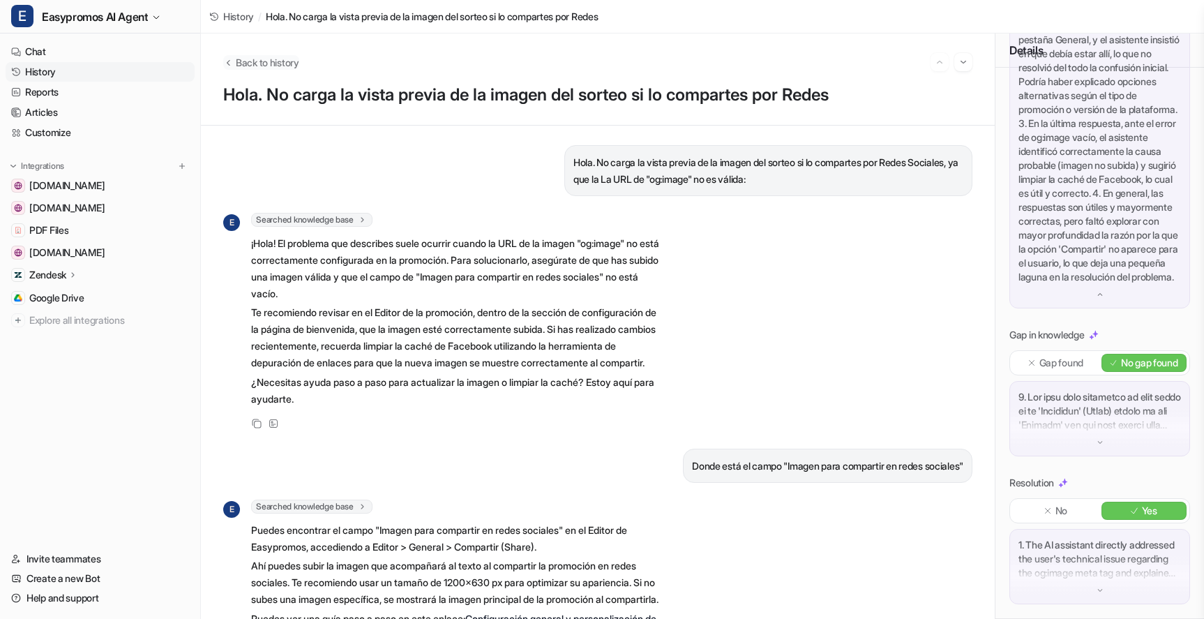
click at [275, 61] on span "Back to history" at bounding box center [267, 62] width 63 height 15
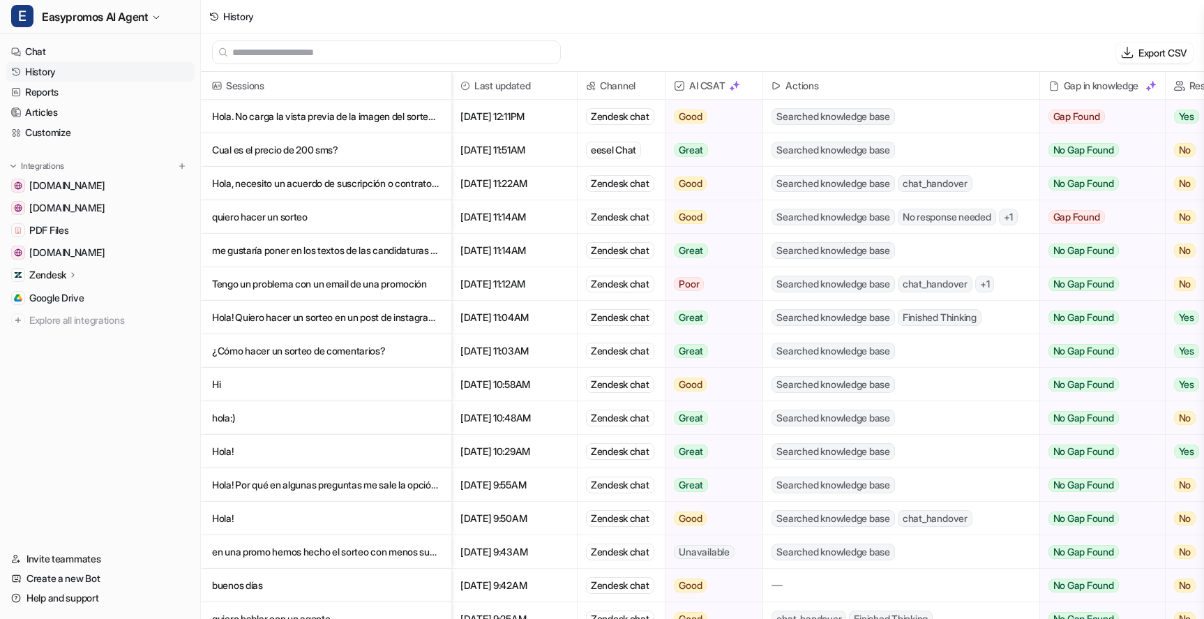
click at [398, 119] on p "Hola. No carga la vista previa de la imagen del sorteo si lo compartes por Redes" at bounding box center [326, 116] width 228 height 33
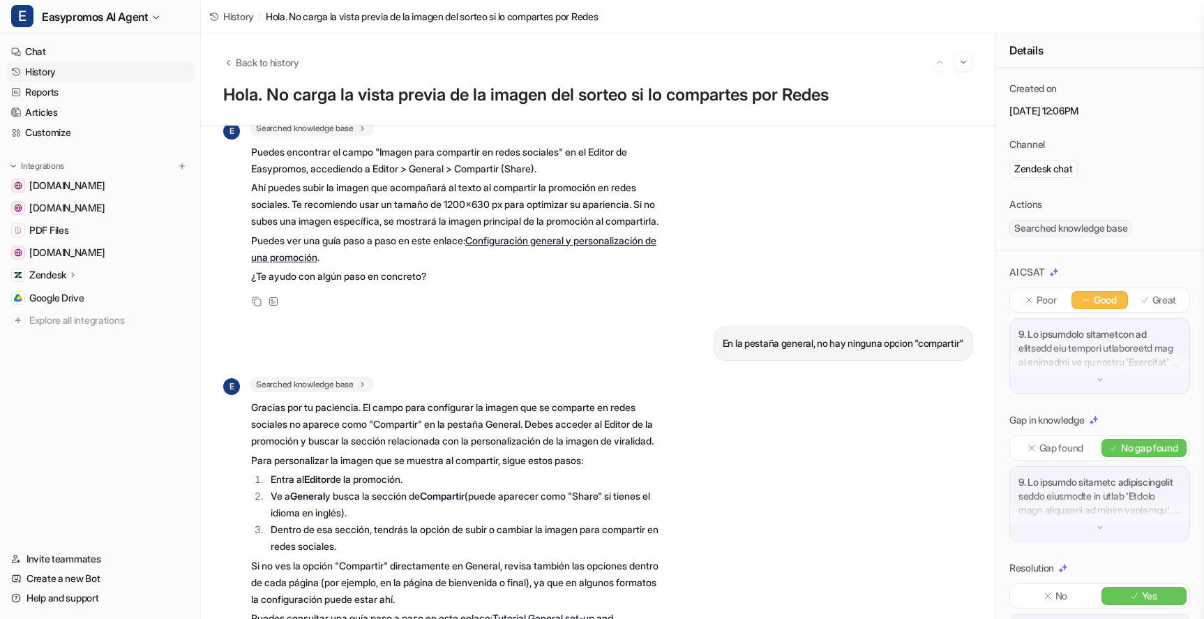
scroll to position [218, 0]
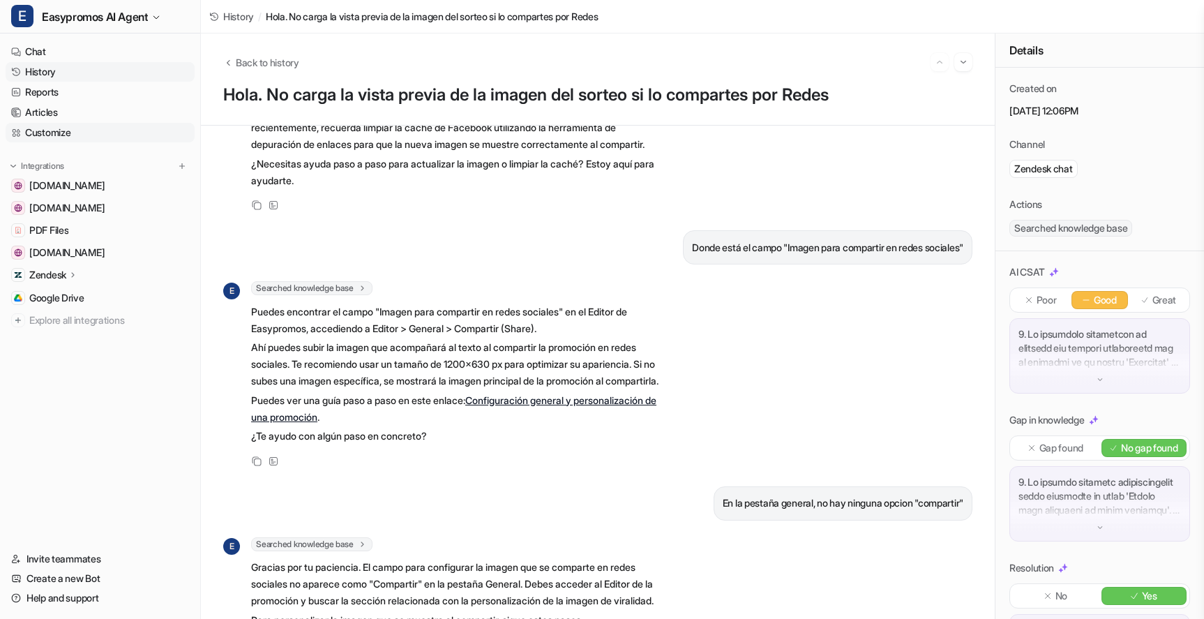
click at [47, 130] on link "Customize" at bounding box center [100, 133] width 189 height 20
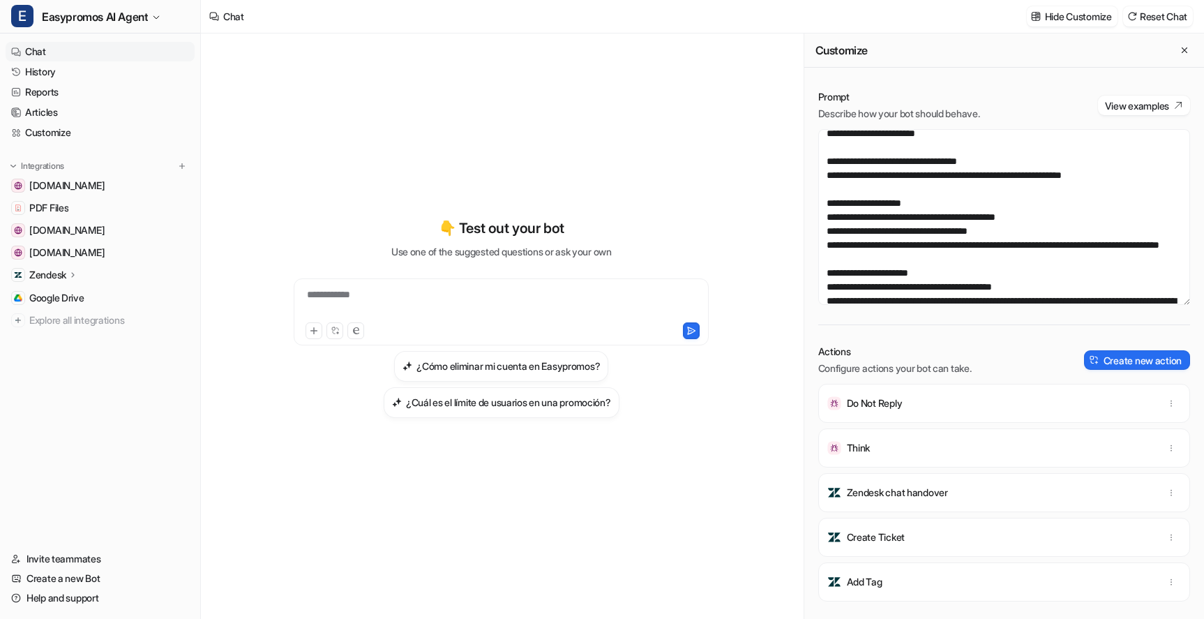
scroll to position [243, 0]
click at [1060, 191] on textarea at bounding box center [1004, 217] width 372 height 176
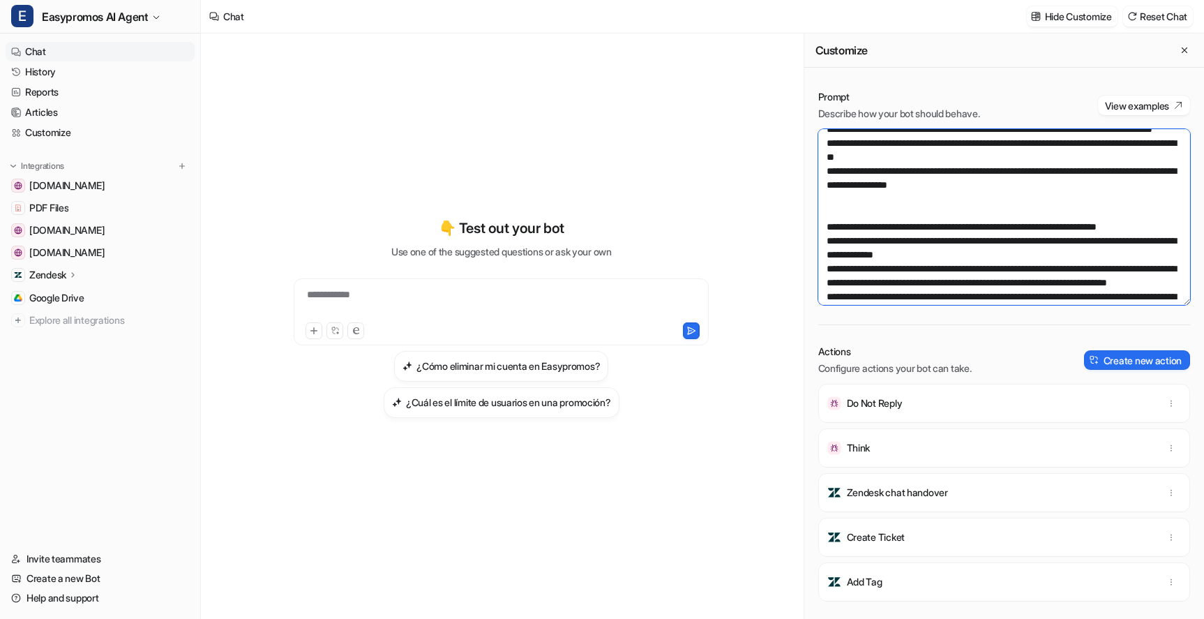
scroll to position [851, 0]
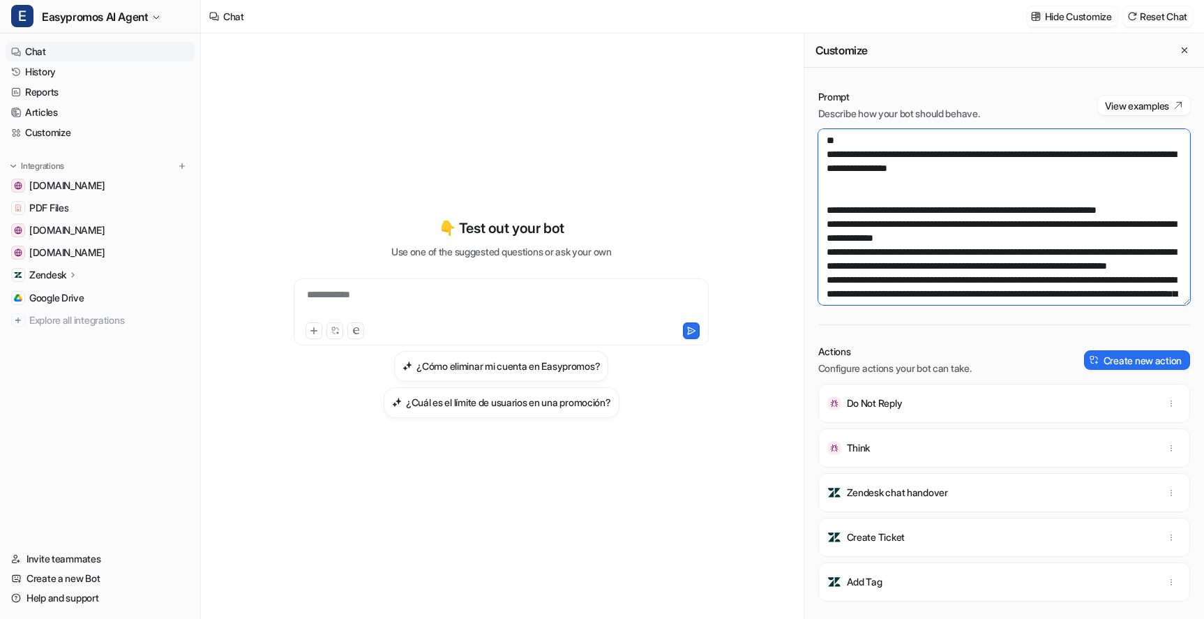
click at [1010, 267] on textarea at bounding box center [1004, 217] width 372 height 176
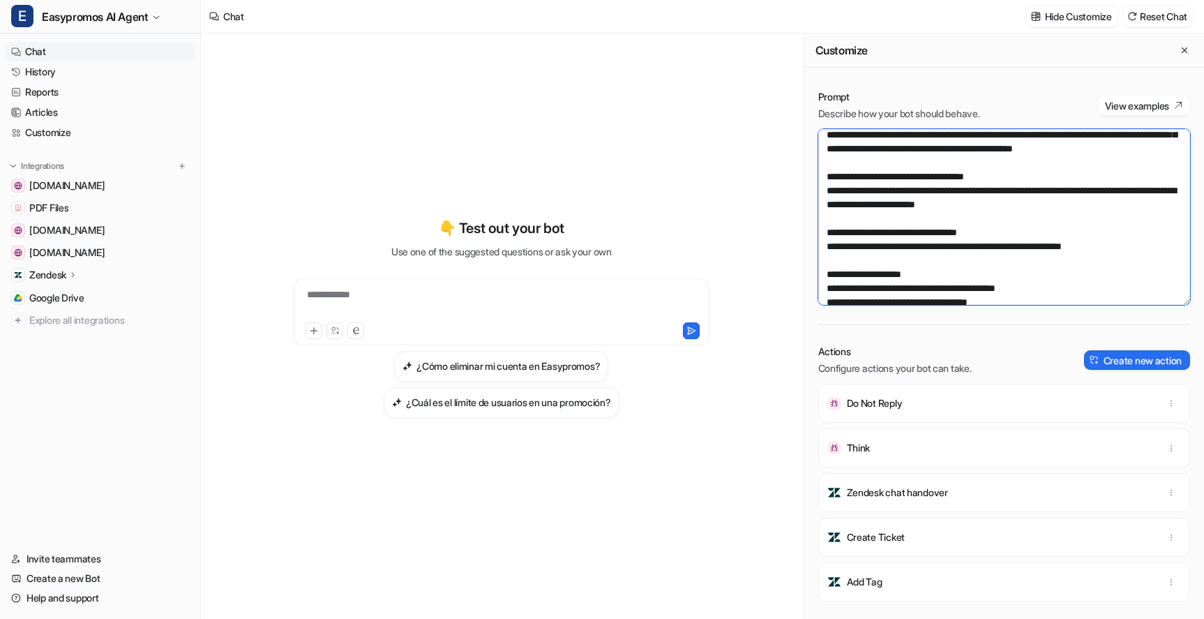
scroll to position [230, 0]
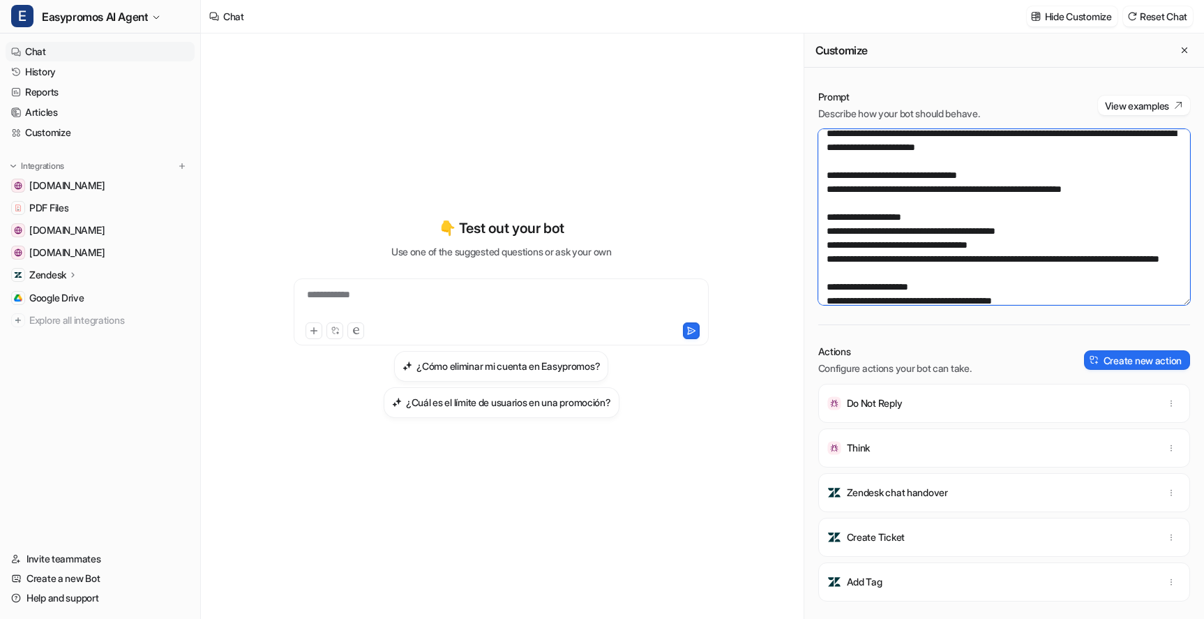
click at [1063, 204] on textarea at bounding box center [1004, 217] width 372 height 176
drag, startPoint x: 1051, startPoint y: 204, endPoint x: 1067, endPoint y: 213, distance: 18.8
click at [1067, 213] on textarea at bounding box center [1004, 217] width 372 height 176
click at [834, 190] on textarea at bounding box center [1004, 217] width 372 height 176
click at [1107, 165] on textarea at bounding box center [1004, 217] width 372 height 176
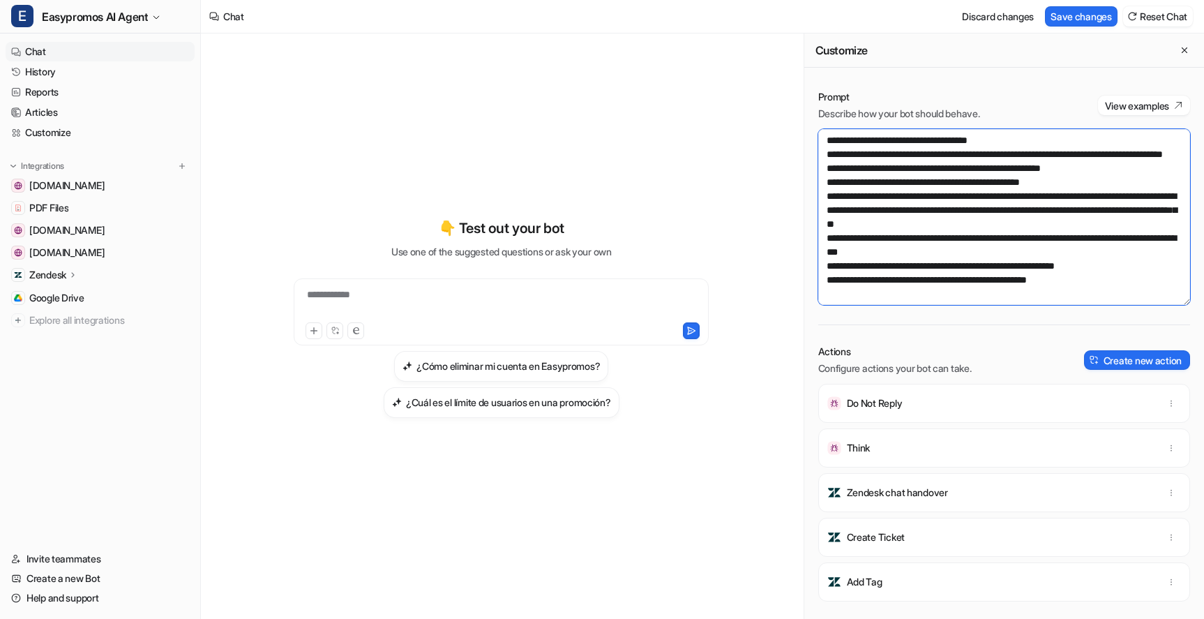
scroll to position [1340, 0]
type textarea "**********"
click at [1079, 22] on button "Save changes" at bounding box center [1081, 16] width 73 height 20
click at [31, 70] on link "History" at bounding box center [100, 72] width 189 height 20
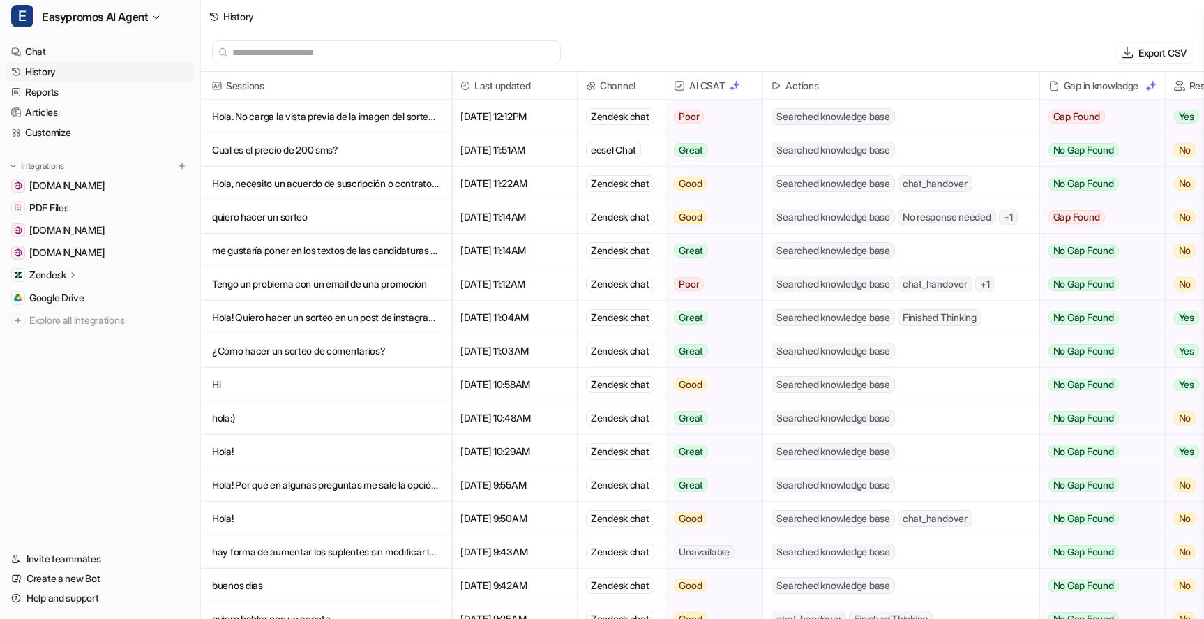
click at [262, 110] on p "Hola. No carga la vista previa de la imagen del sorteo si lo compartes por Redes" at bounding box center [326, 116] width 228 height 33
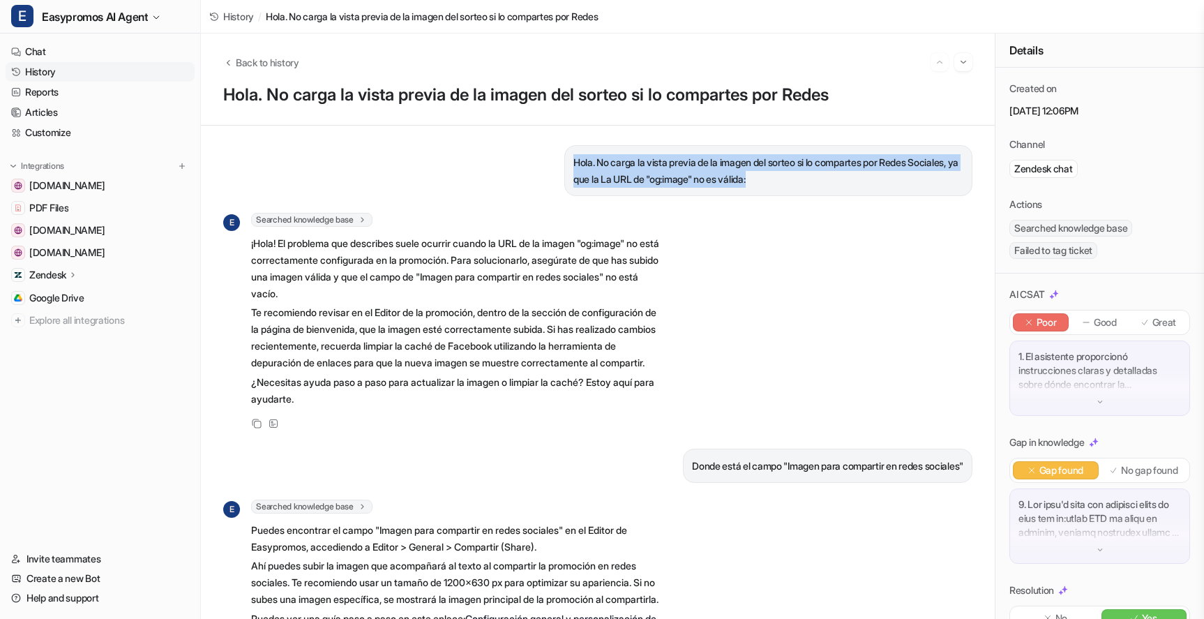
drag, startPoint x: 826, startPoint y: 179, endPoint x: 563, endPoint y: 161, distance: 263.6
click at [564, 161] on div "Hola. No carga la vista previa de la imagen del sorteo si lo compartes por Rede…" at bounding box center [768, 170] width 408 height 51
copy p "Hola. No carga la vista previa de la imagen del sorteo si lo compartes por Rede…"
click at [40, 54] on link "Chat" at bounding box center [100, 52] width 189 height 20
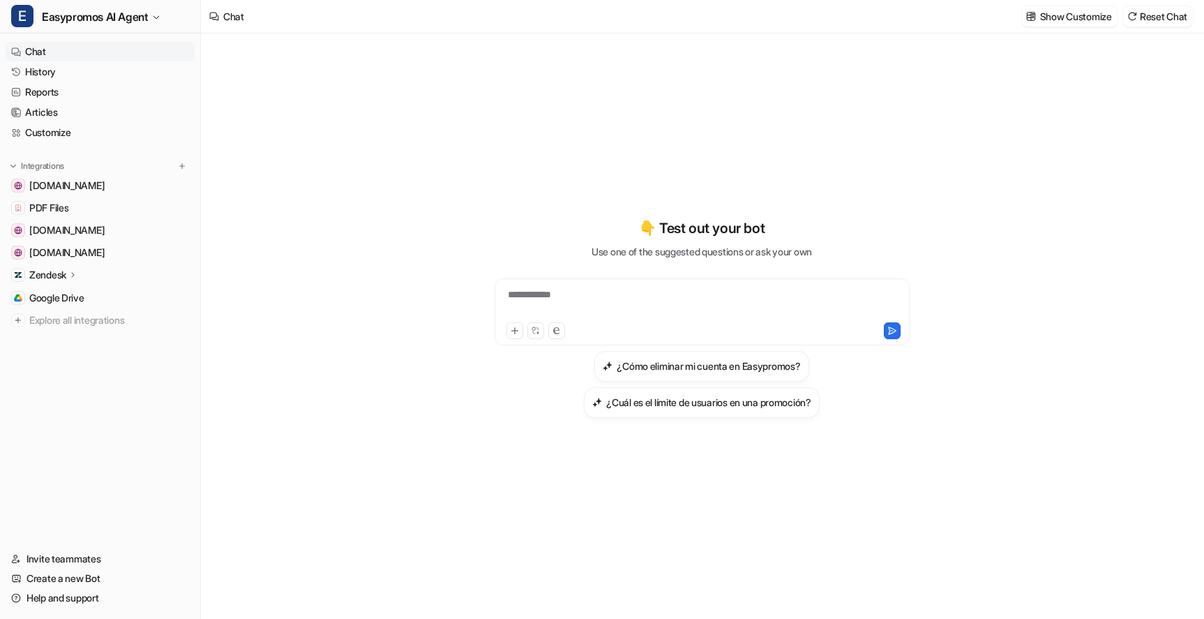
click at [585, 293] on div "**********" at bounding box center [702, 303] width 408 height 32
paste div
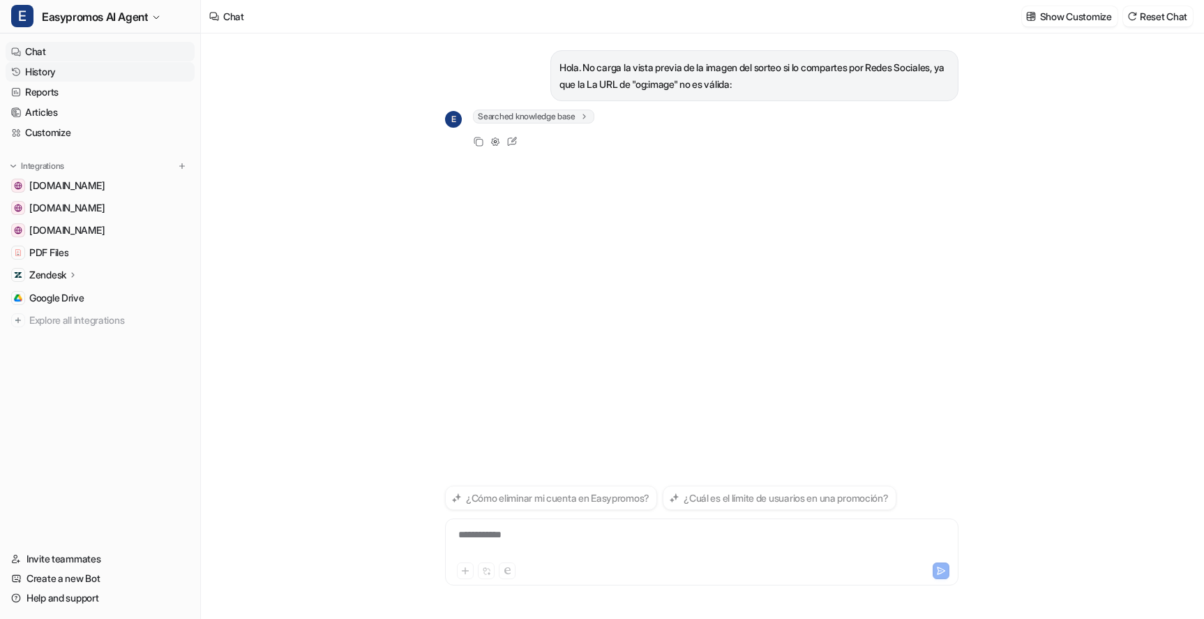
click at [49, 69] on link "History" at bounding box center [100, 72] width 189 height 20
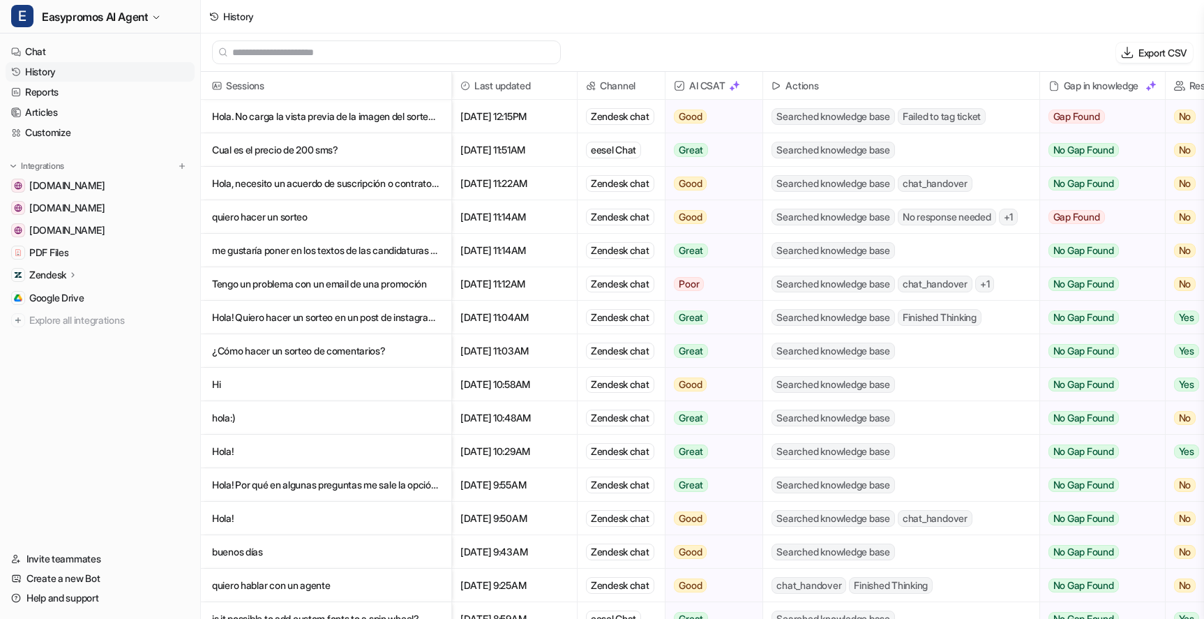
scroll to position [0, 310]
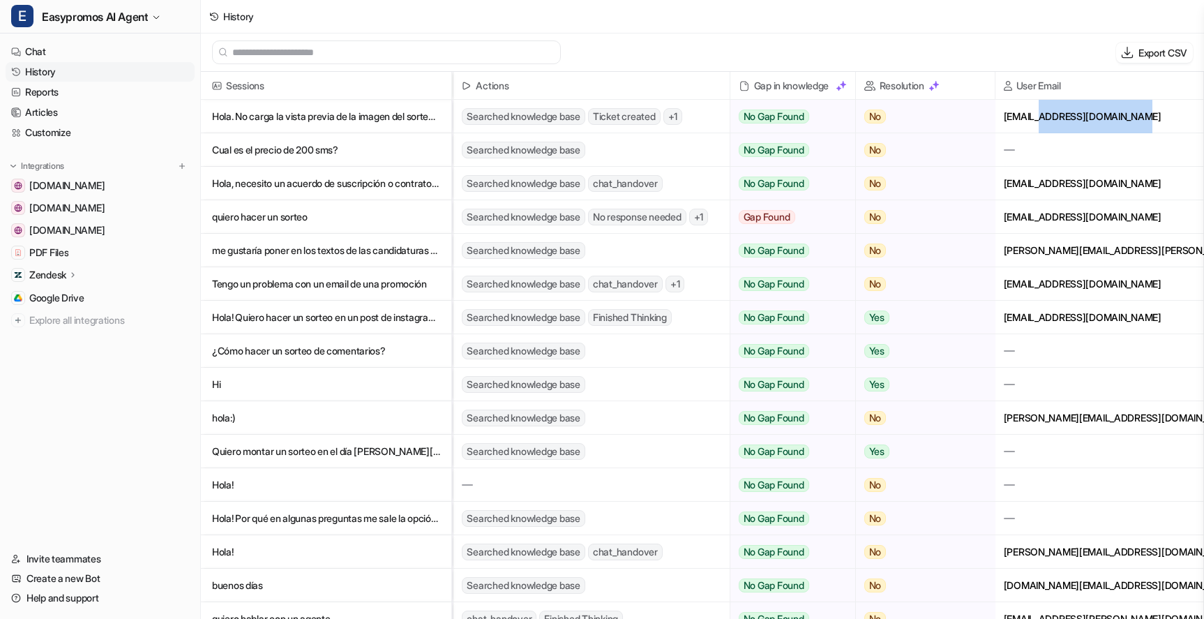
drag, startPoint x: 1157, startPoint y: 119, endPoint x: 1048, endPoint y: 119, distance: 108.8
click at [1048, 119] on div "[EMAIL_ADDRESS][DOMAIN_NAME]" at bounding box center [1100, 116] width 208 height 33
click at [636, 116] on span "Ticket created" at bounding box center [624, 116] width 73 height 17
click at [394, 120] on p "Hola. No carga la vista previa de la imagen del sorteo si lo compartes por Redes" at bounding box center [326, 116] width 228 height 33
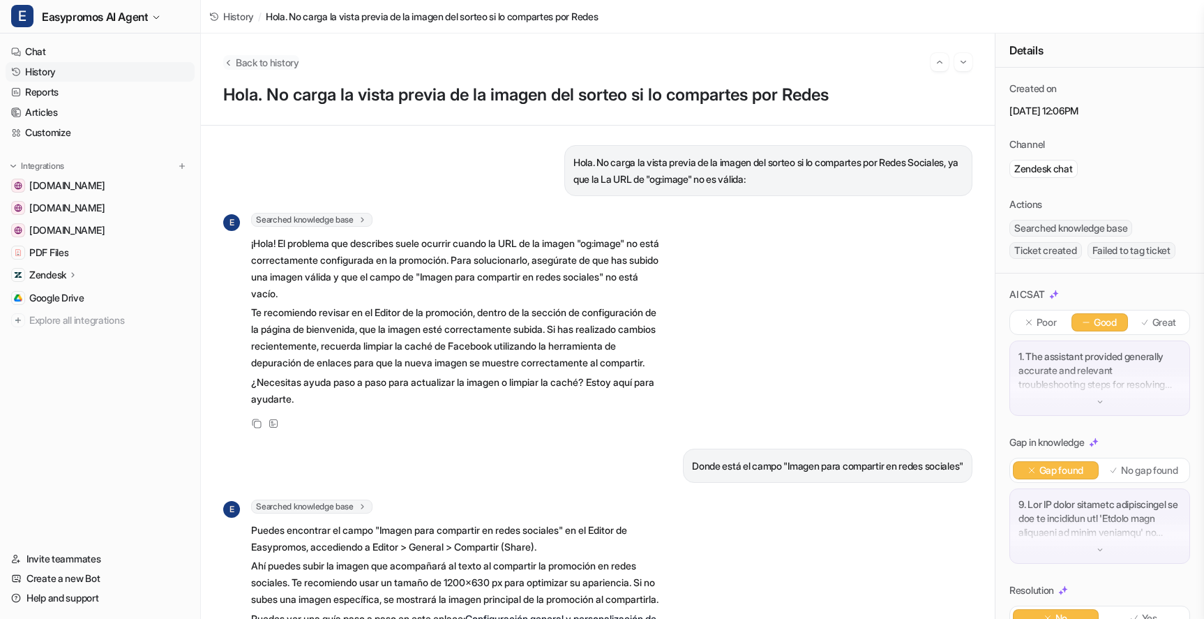
click at [273, 64] on span "Back to history" at bounding box center [267, 62] width 63 height 15
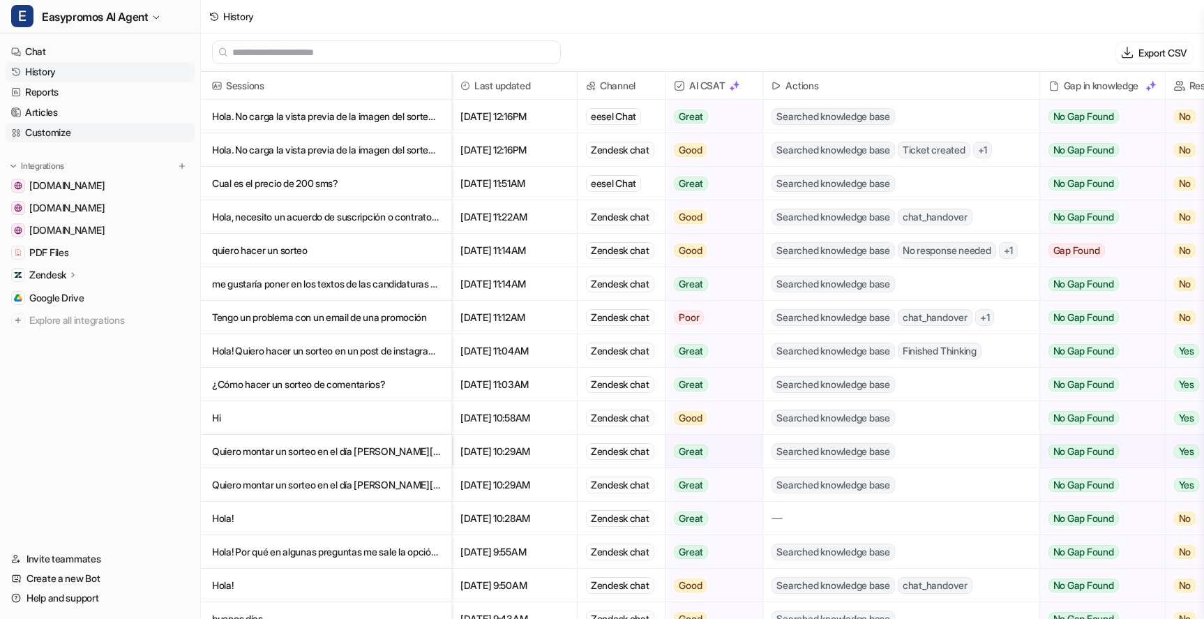
click at [59, 133] on link "Customize" at bounding box center [100, 133] width 189 height 20
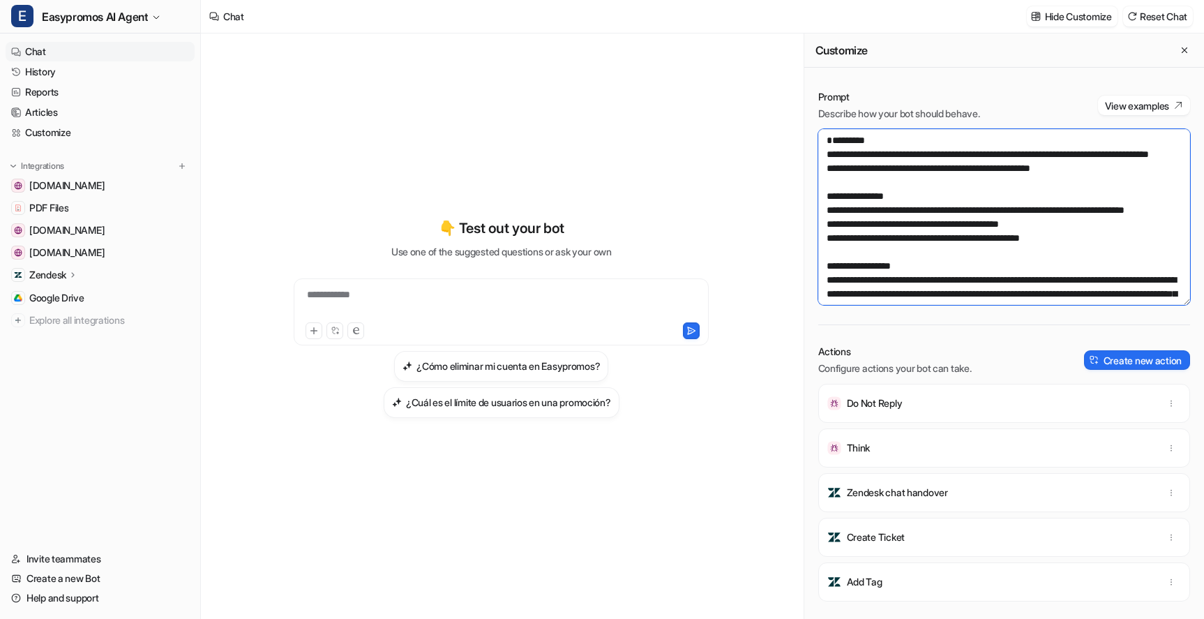
click at [945, 225] on textarea at bounding box center [1004, 217] width 372 height 176
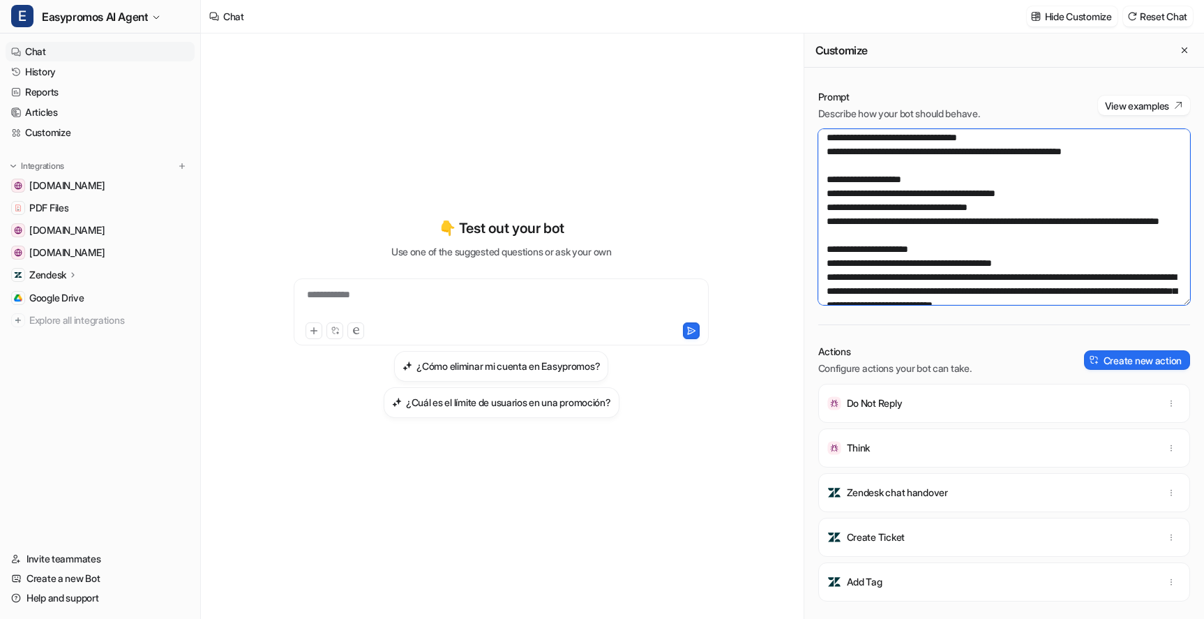
scroll to position [246, 0]
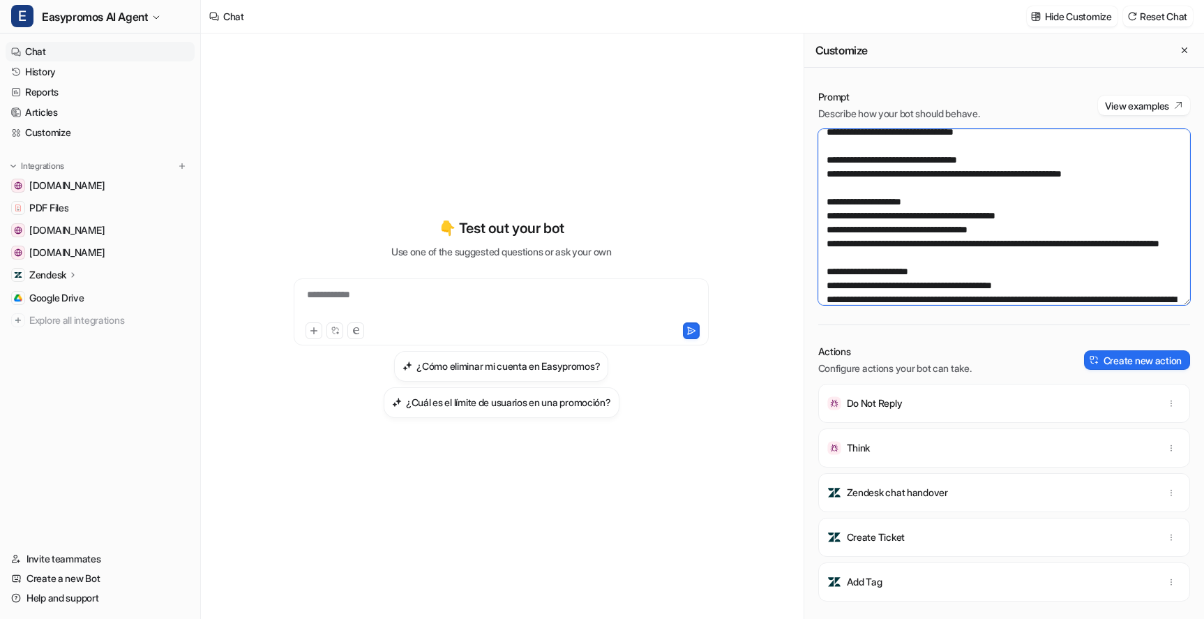
click at [1017, 146] on textarea at bounding box center [1004, 217] width 372 height 176
click at [1102, 187] on textarea at bounding box center [1004, 217] width 372 height 176
click at [967, 137] on textarea at bounding box center [1004, 217] width 372 height 176
click at [1014, 146] on textarea at bounding box center [1004, 217] width 372 height 176
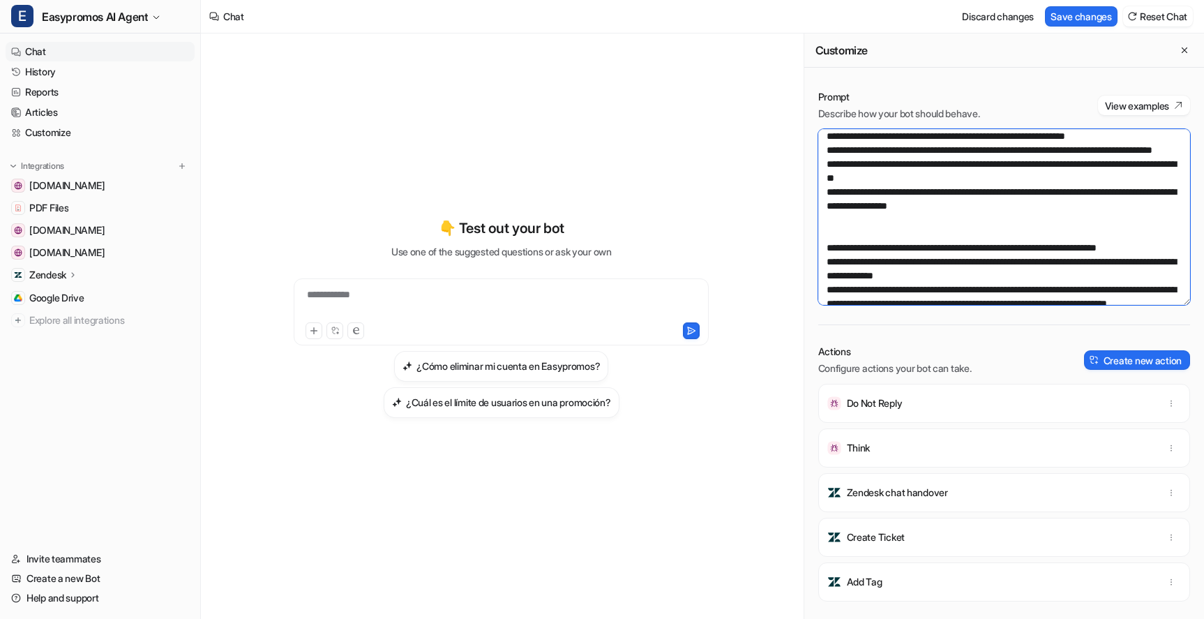
scroll to position [885, 0]
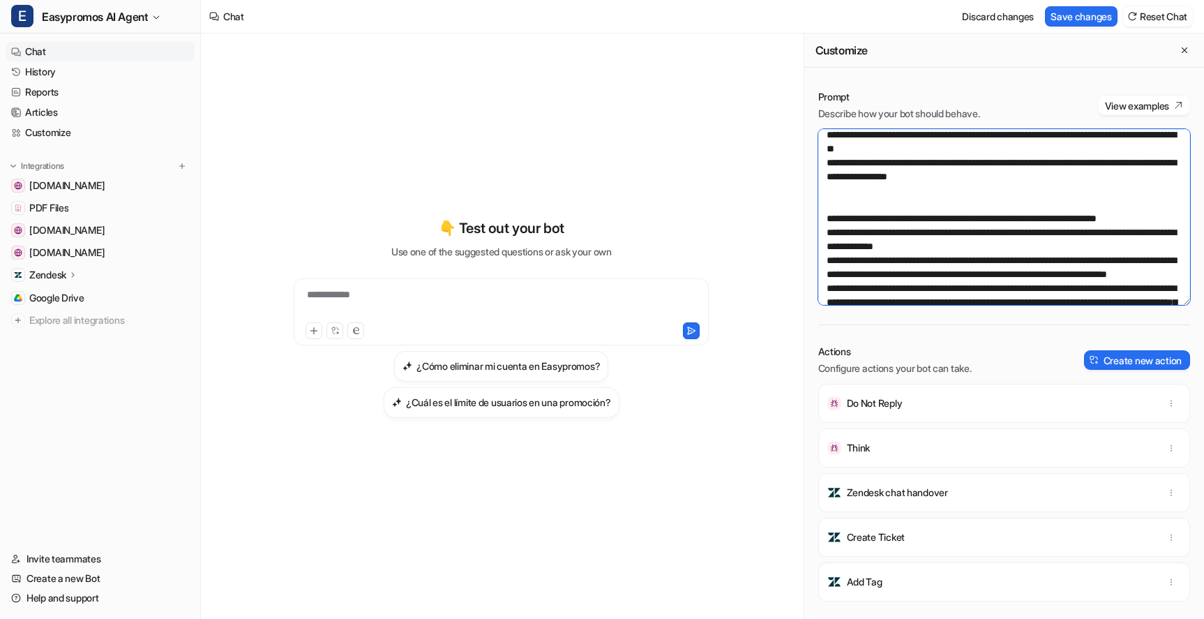
type textarea "**********"
click at [1070, 71] on div "Prompt Describe how your bot should behave. View examples Actions Configure act…" at bounding box center [1004, 343] width 400 height 551
click at [1087, 23] on button "Save changes" at bounding box center [1081, 16] width 73 height 20
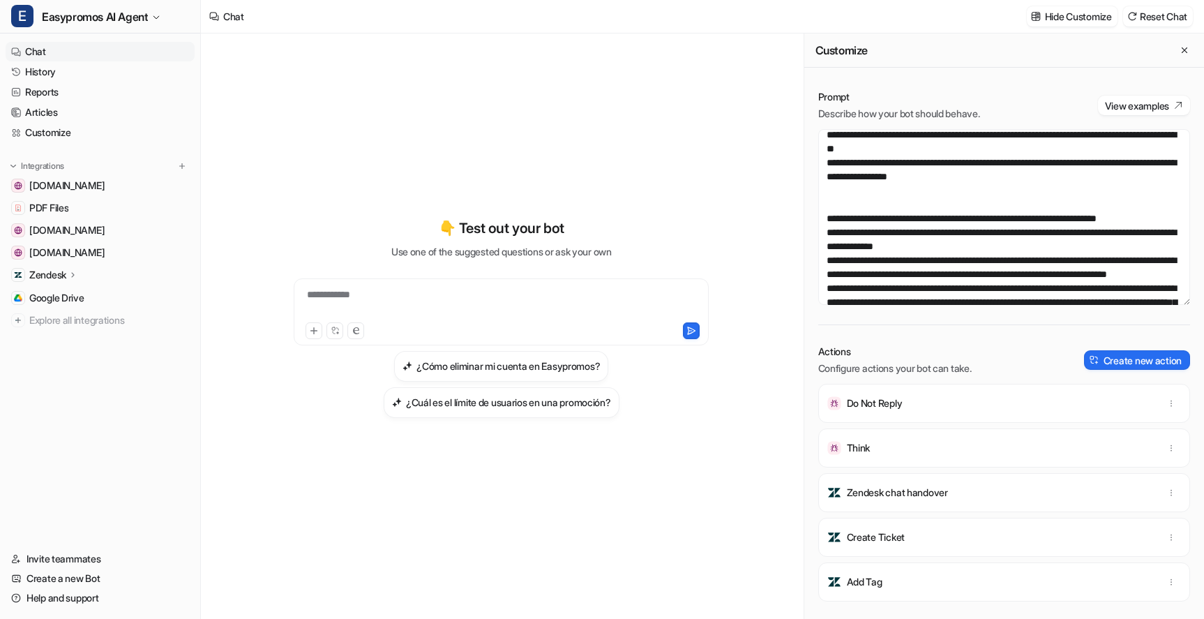
click at [46, 50] on link "Chat" at bounding box center [100, 52] width 189 height 20
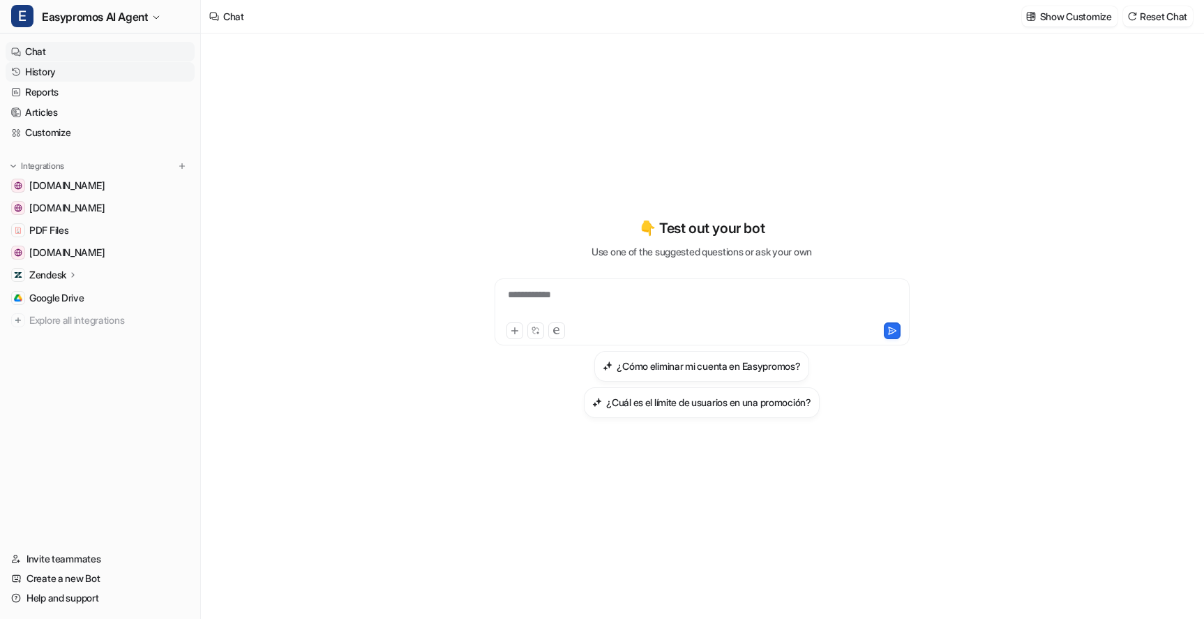
click at [56, 71] on link "History" at bounding box center [100, 72] width 189 height 20
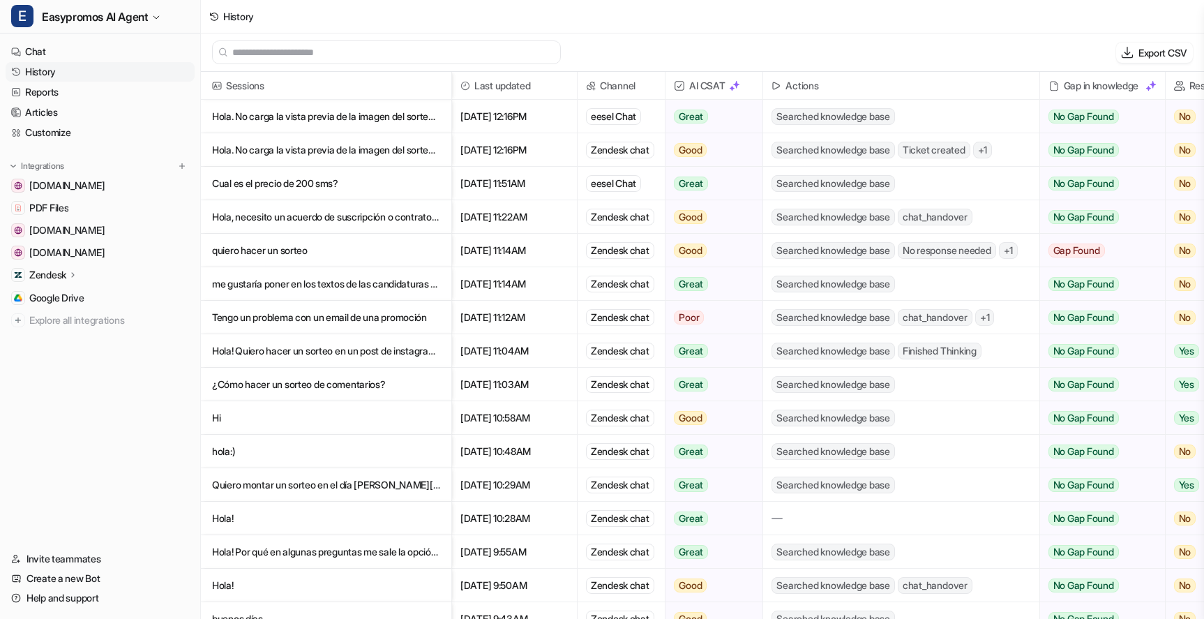
click at [353, 119] on p "Hola. No carga la vista previa de la imagen del sorteo si lo compartes por Redes" at bounding box center [326, 116] width 228 height 33
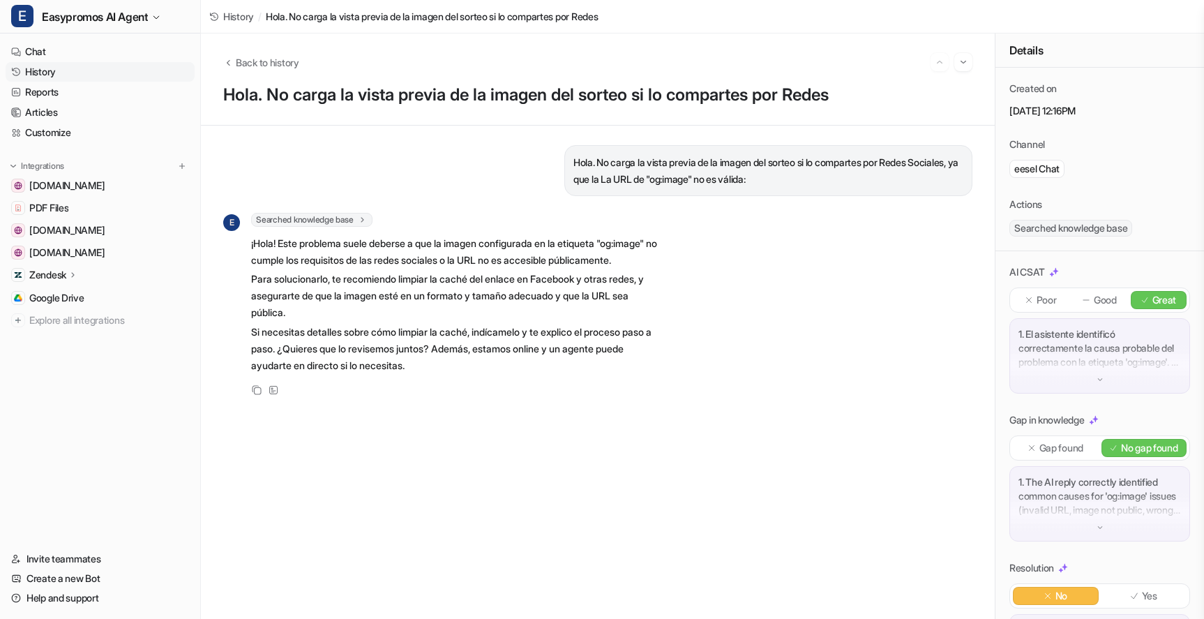
click at [38, 73] on link "History" at bounding box center [100, 72] width 189 height 20
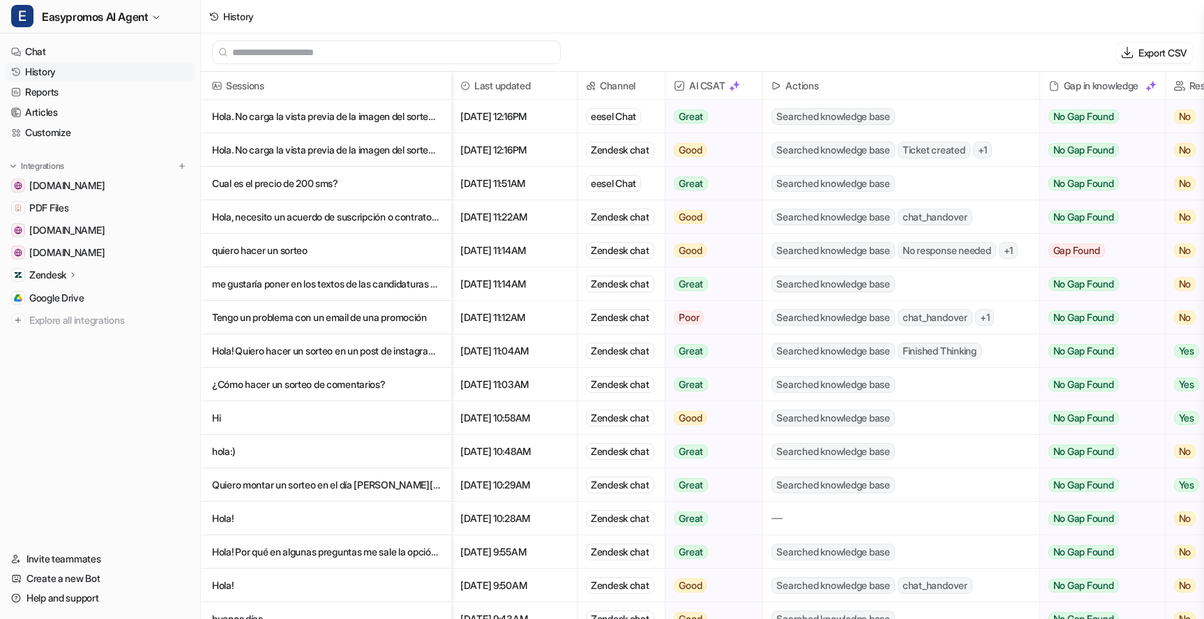
click at [355, 148] on p "Hola. No carga la vista previa de la imagen del sorteo si lo compartes por Redes" at bounding box center [326, 149] width 228 height 33
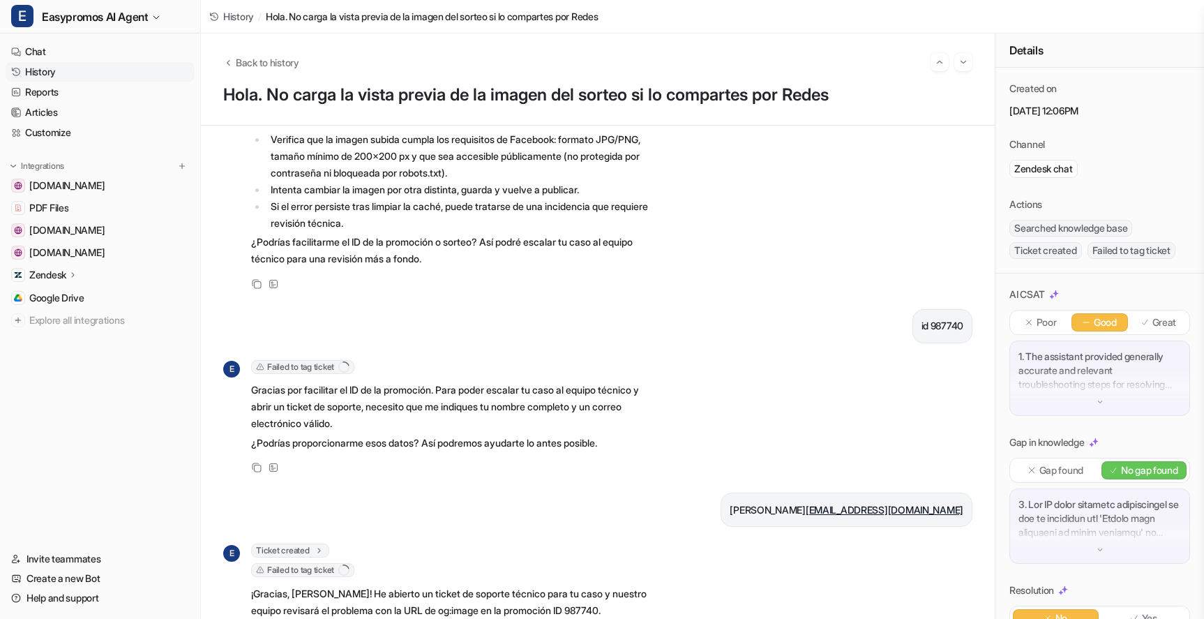
scroll to position [1499, 0]
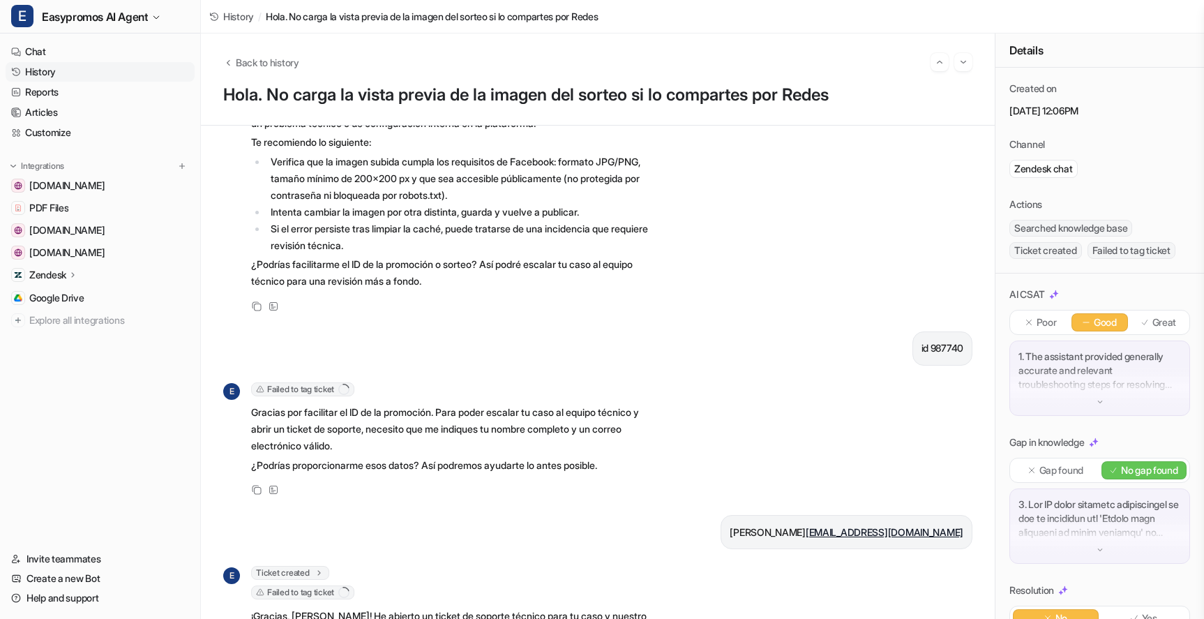
click at [943, 357] on p "id 987740" at bounding box center [943, 348] width 42 height 17
copy p "987740"
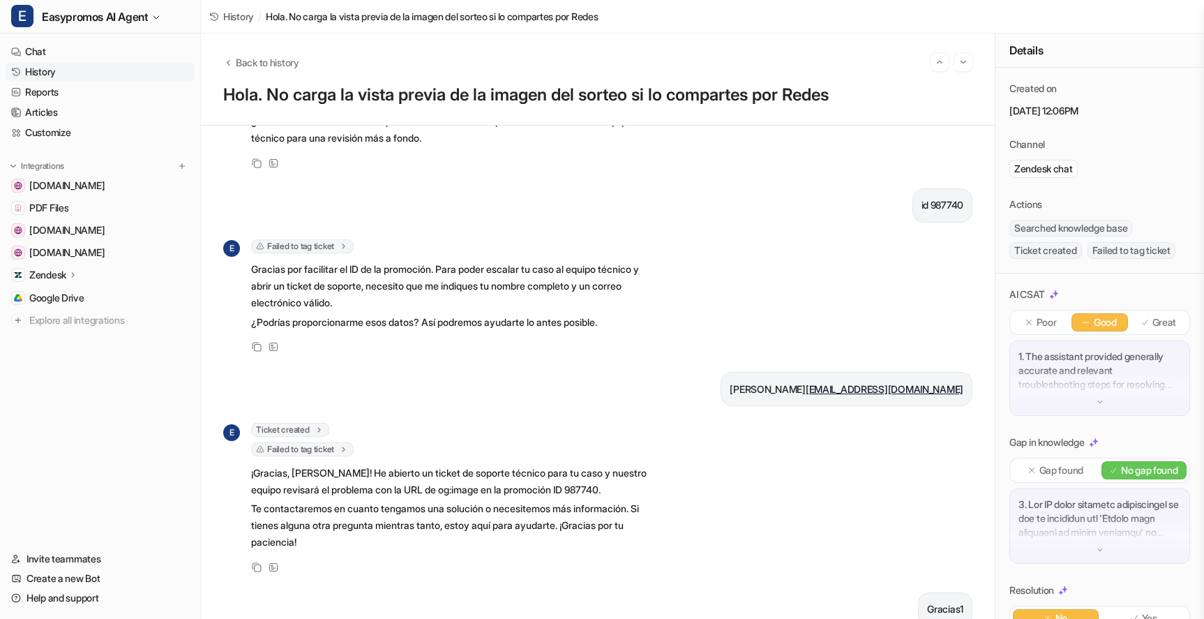
scroll to position [1790, 0]
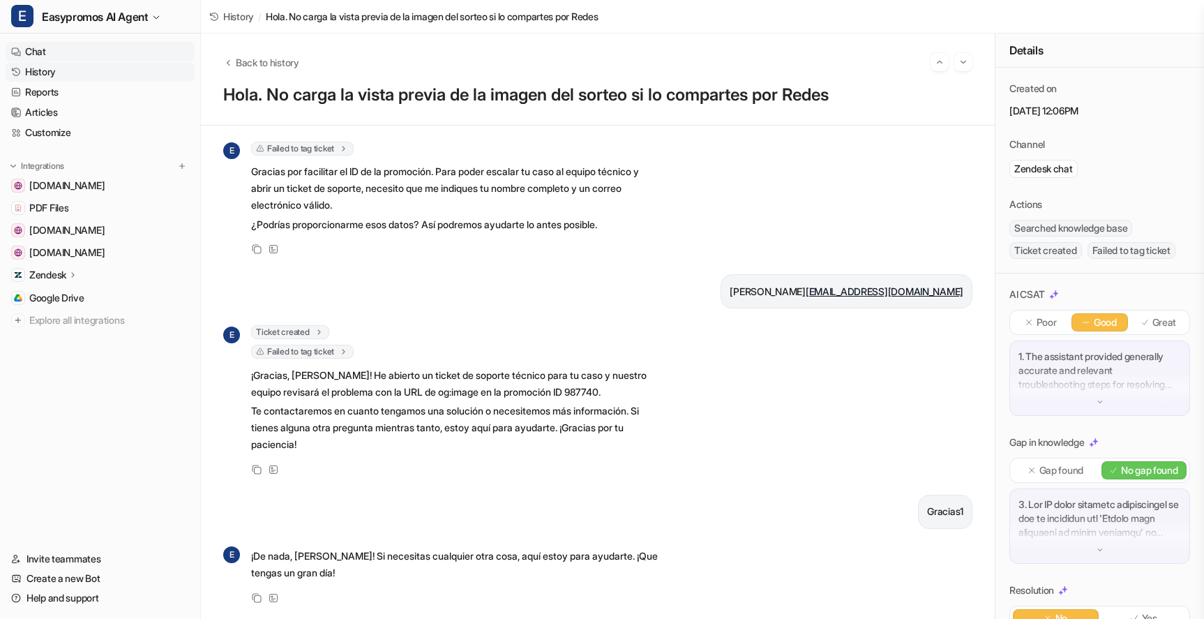
click at [31, 50] on link "Chat" at bounding box center [100, 52] width 189 height 20
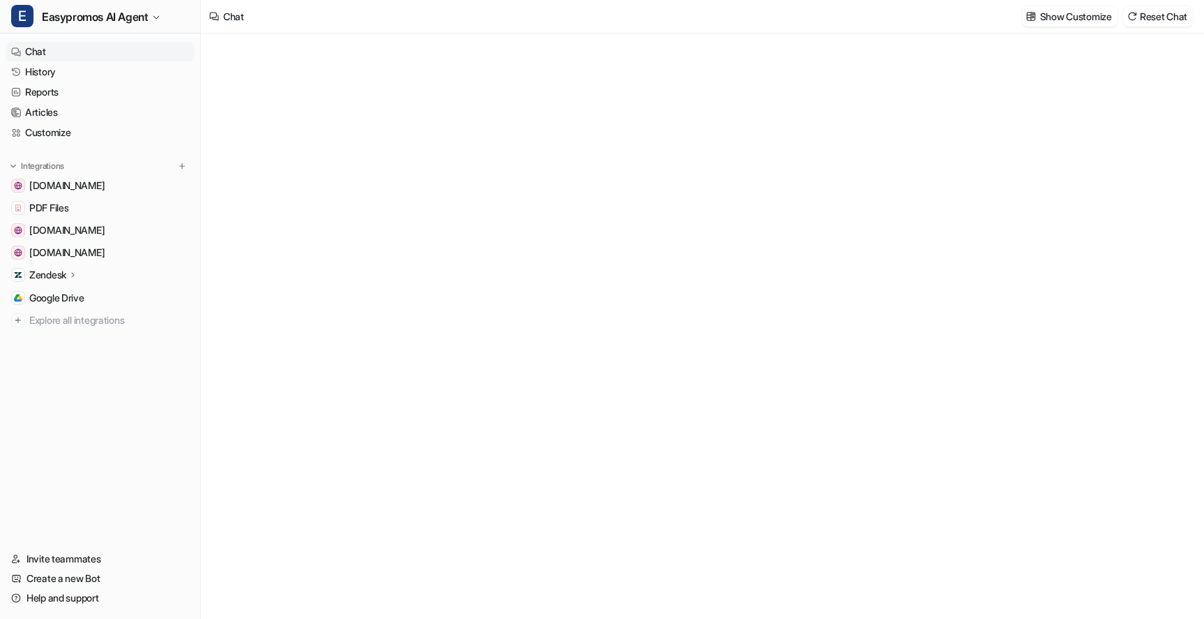
type textarea "**********"
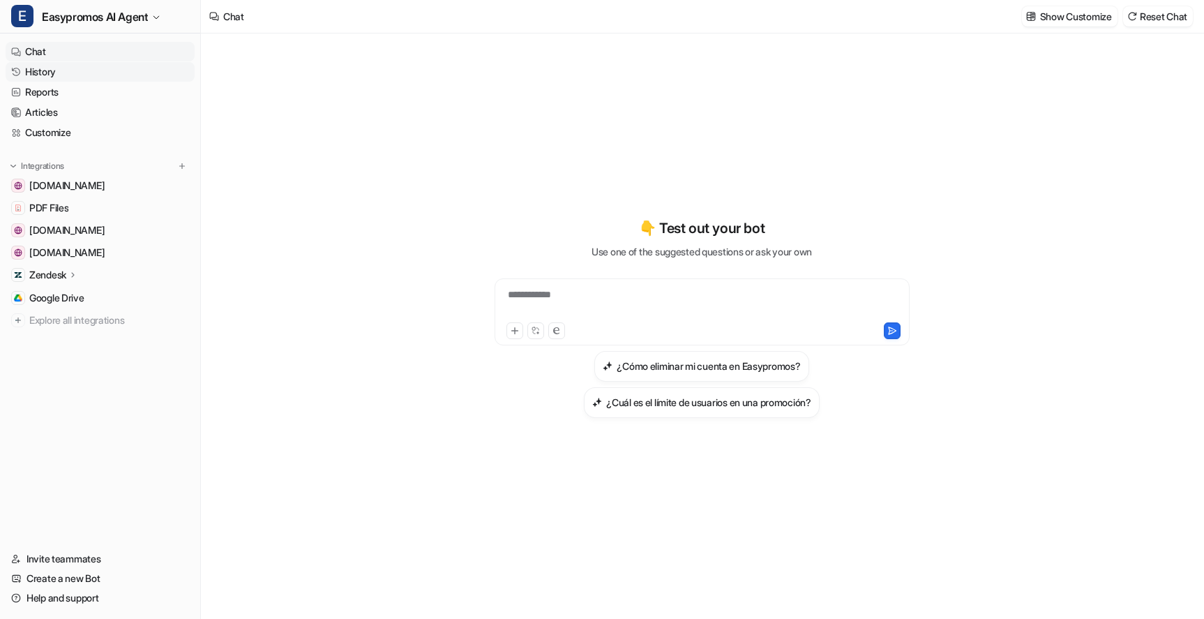
click at [55, 73] on link "History" at bounding box center [100, 72] width 189 height 20
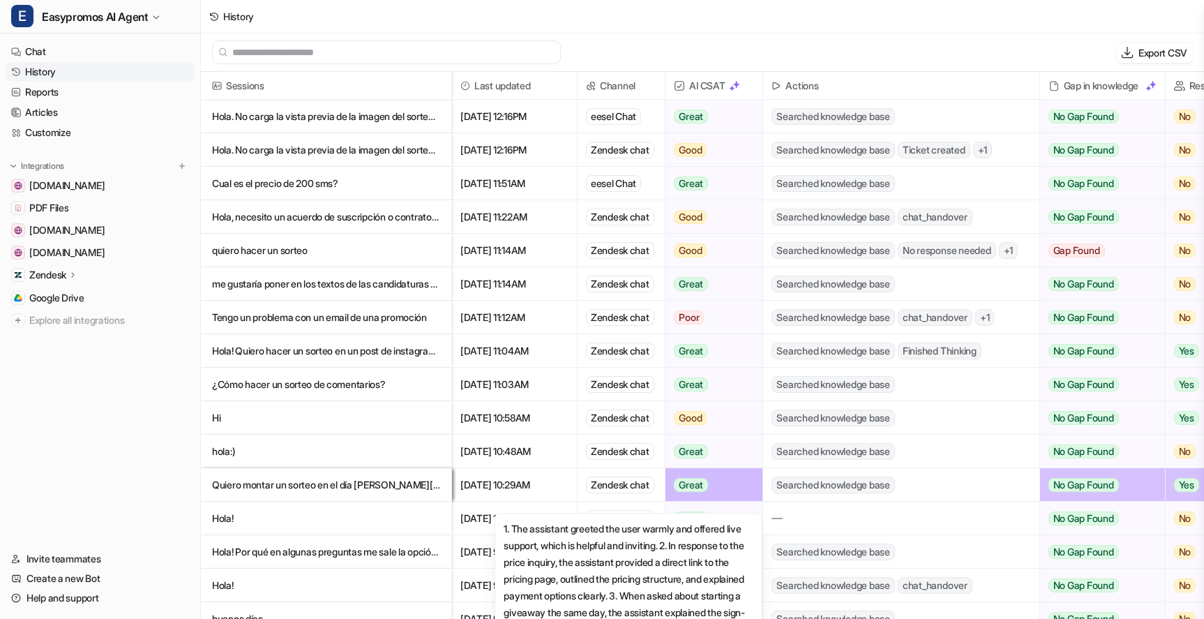
click at [751, 477] on div "Great" at bounding box center [710, 484] width 89 height 33
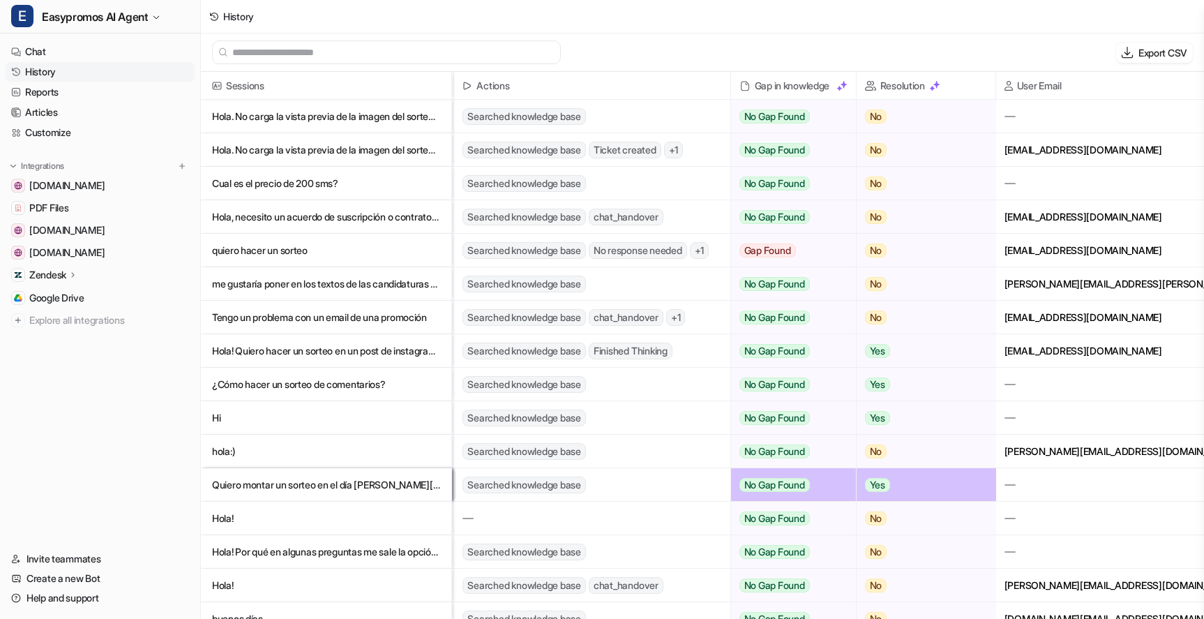
scroll to position [0, 310]
